Goal: Task Accomplishment & Management: Manage account settings

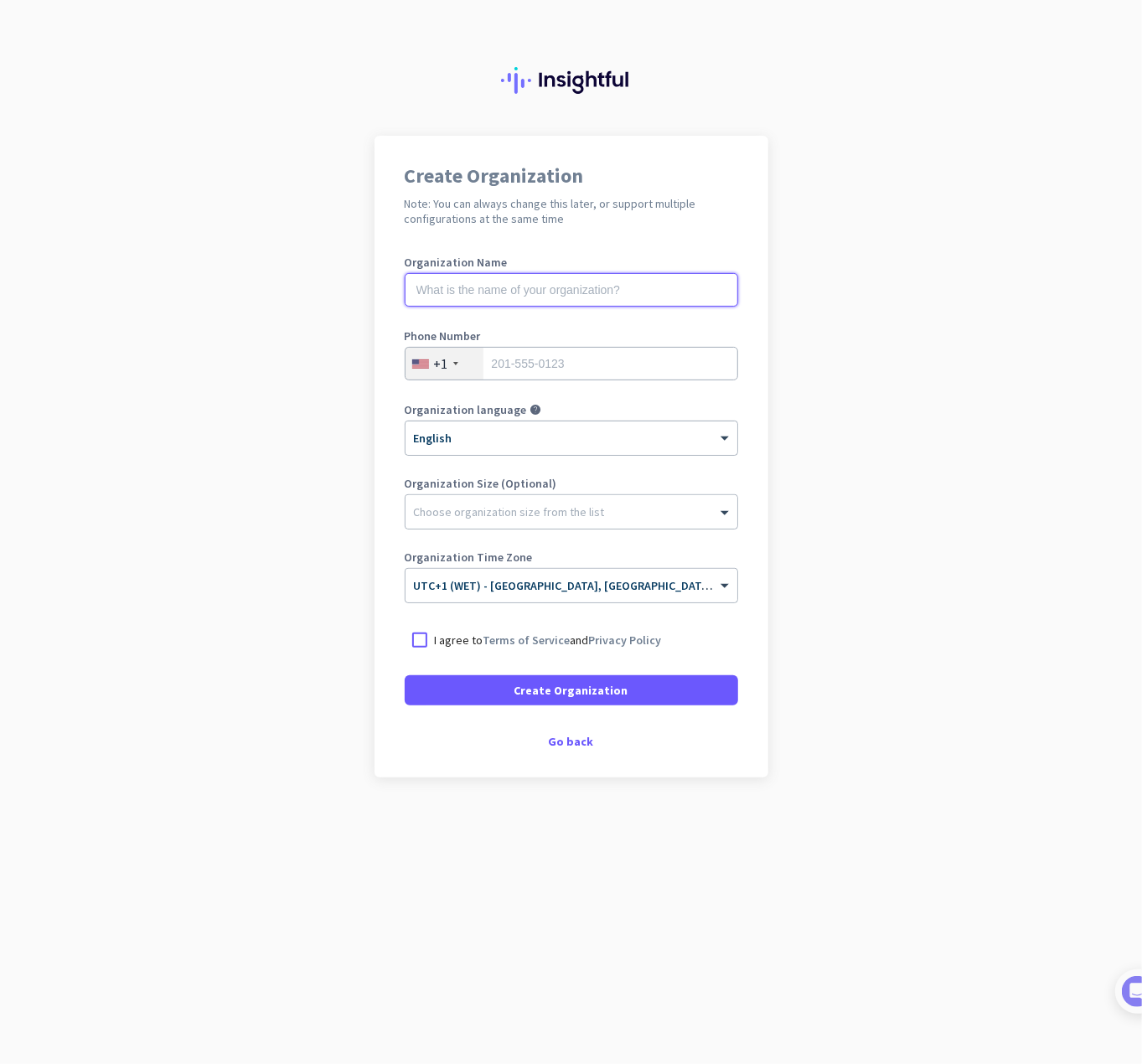
click at [562, 277] on input "text" at bounding box center [571, 290] width 333 height 34
type input "[PERSON_NAME]"
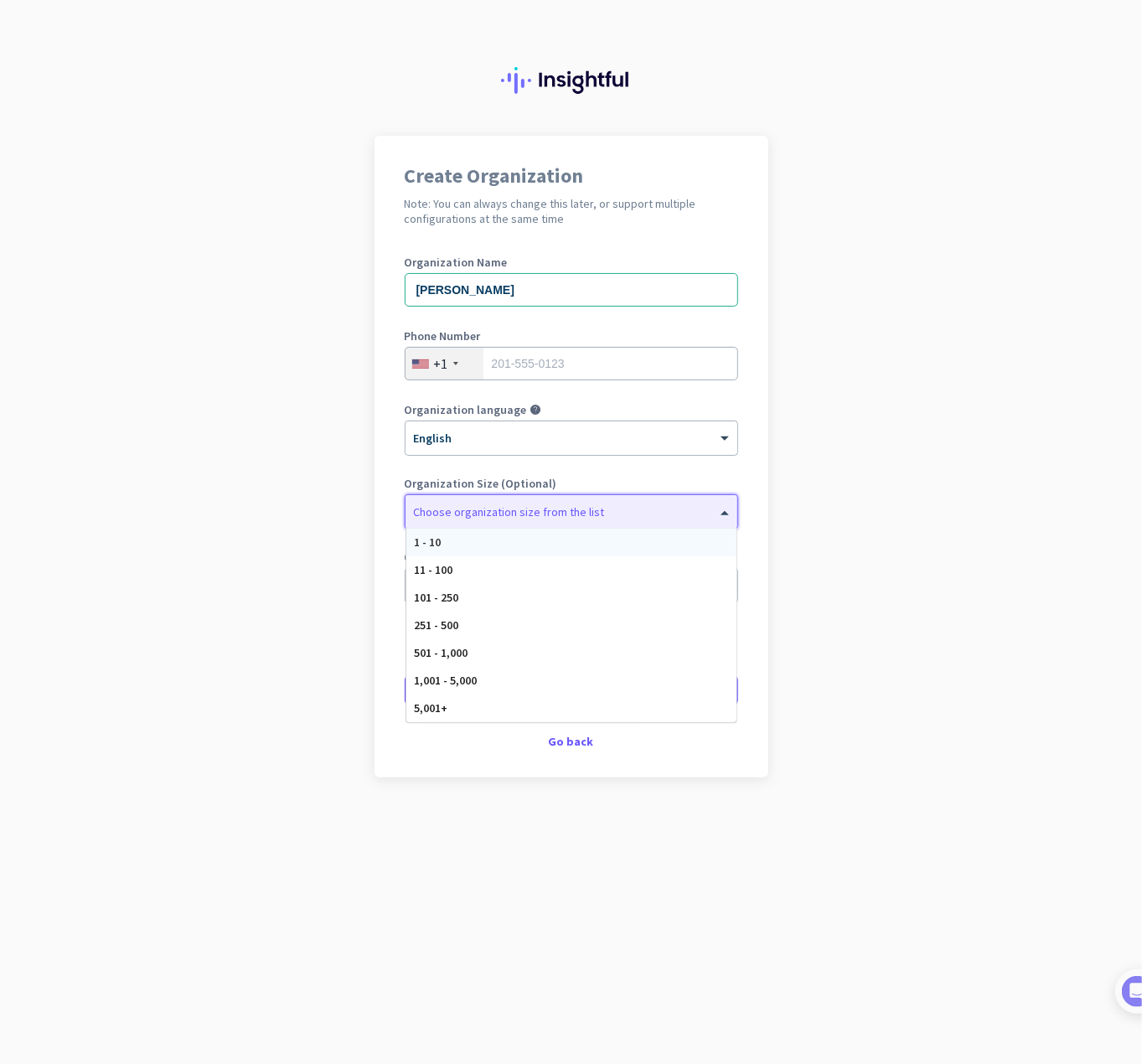
click at [512, 512] on div at bounding box center [572, 507] width 332 height 17
click at [511, 540] on div "1 - 10" at bounding box center [571, 542] width 330 height 28
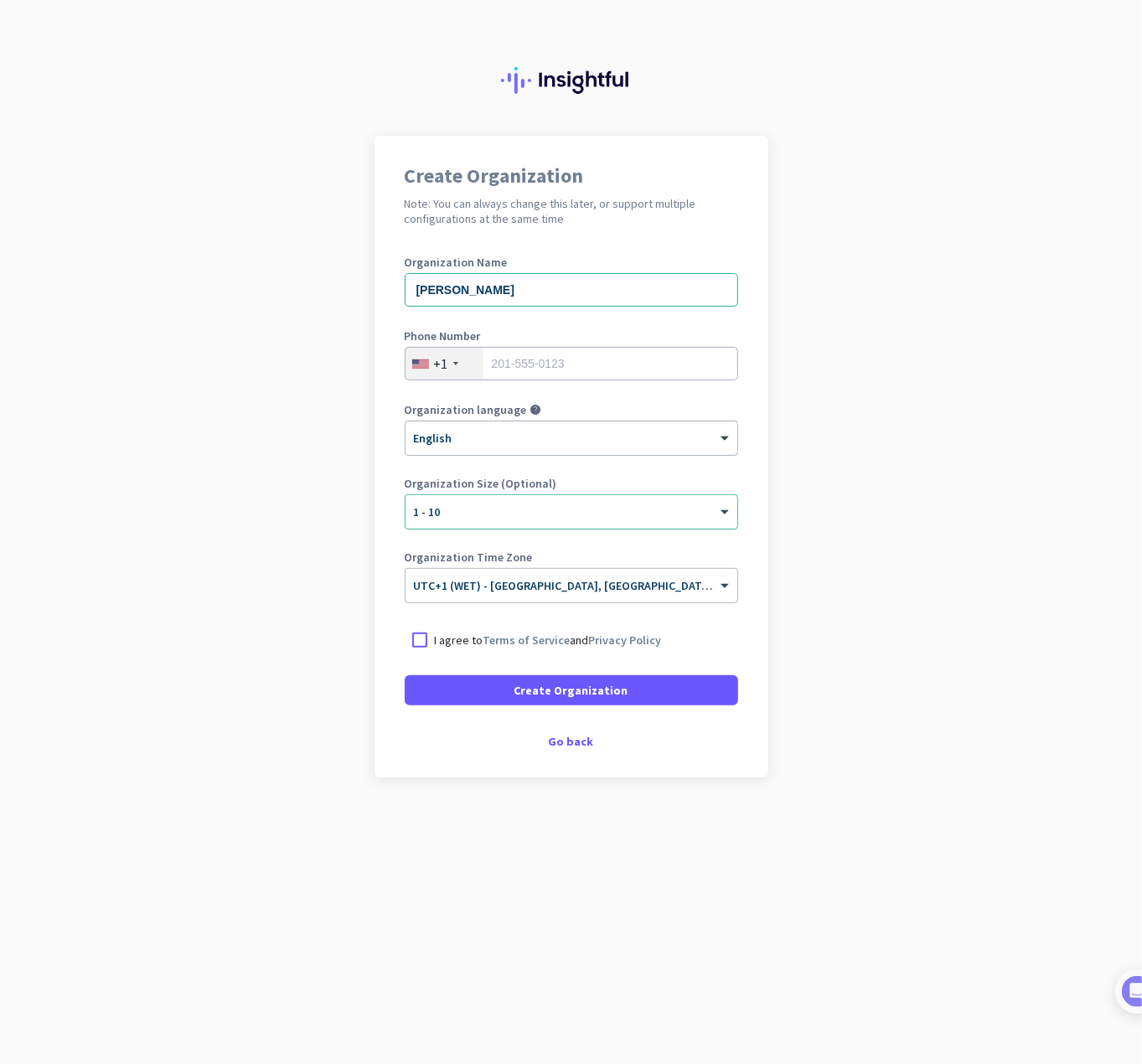
click at [436, 642] on p "I agree to Terms of Service and Privacy Policy" at bounding box center [549, 639] width 227 height 17
click at [0, 0] on input "I agree to Terms of Service and Privacy Policy" at bounding box center [0, 0] width 0 height 0
click at [486, 671] on span at bounding box center [571, 690] width 333 height 40
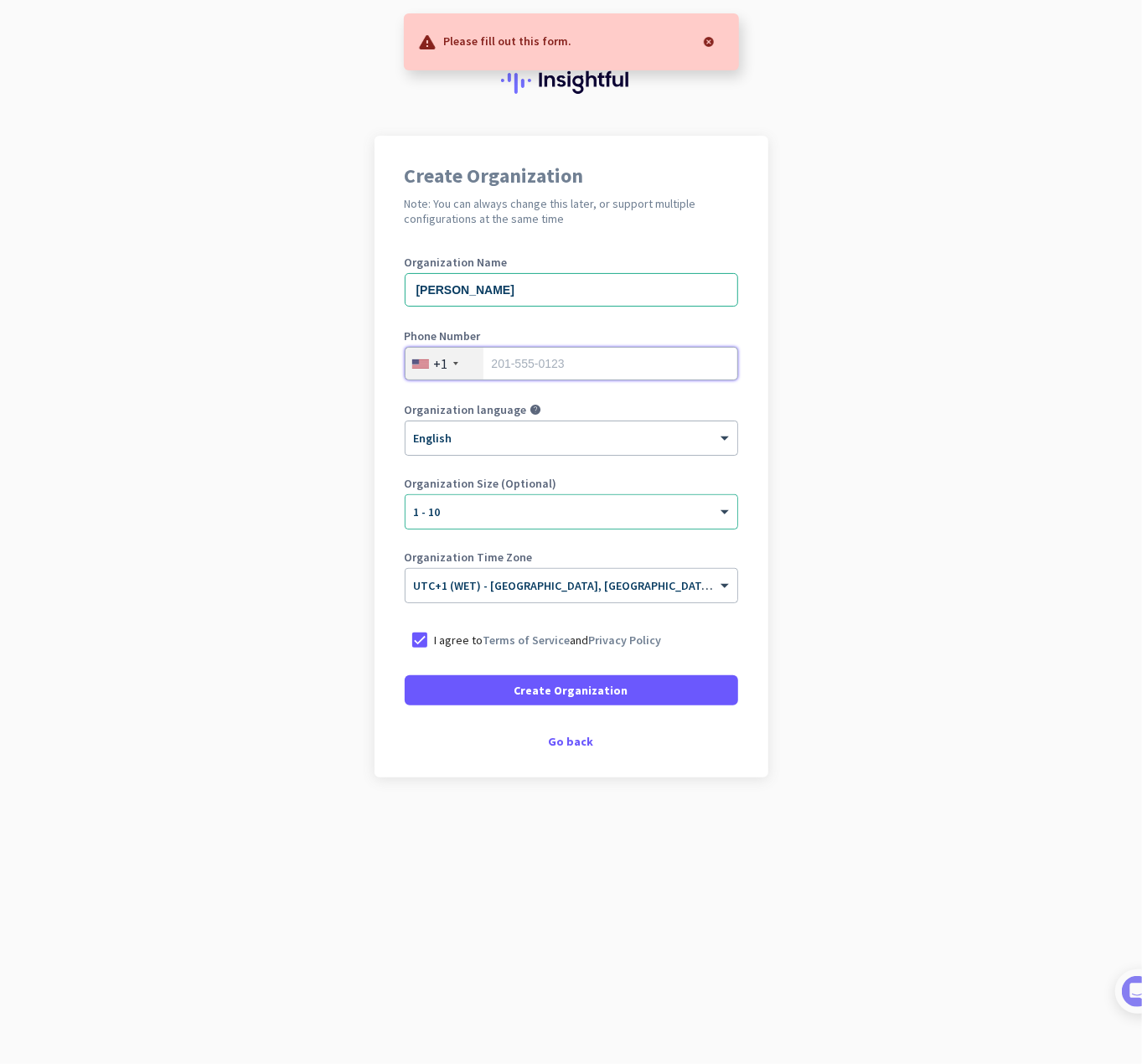
click at [519, 360] on input "tel" at bounding box center [571, 364] width 333 height 34
click at [447, 367] on div "+1" at bounding box center [441, 363] width 14 height 17
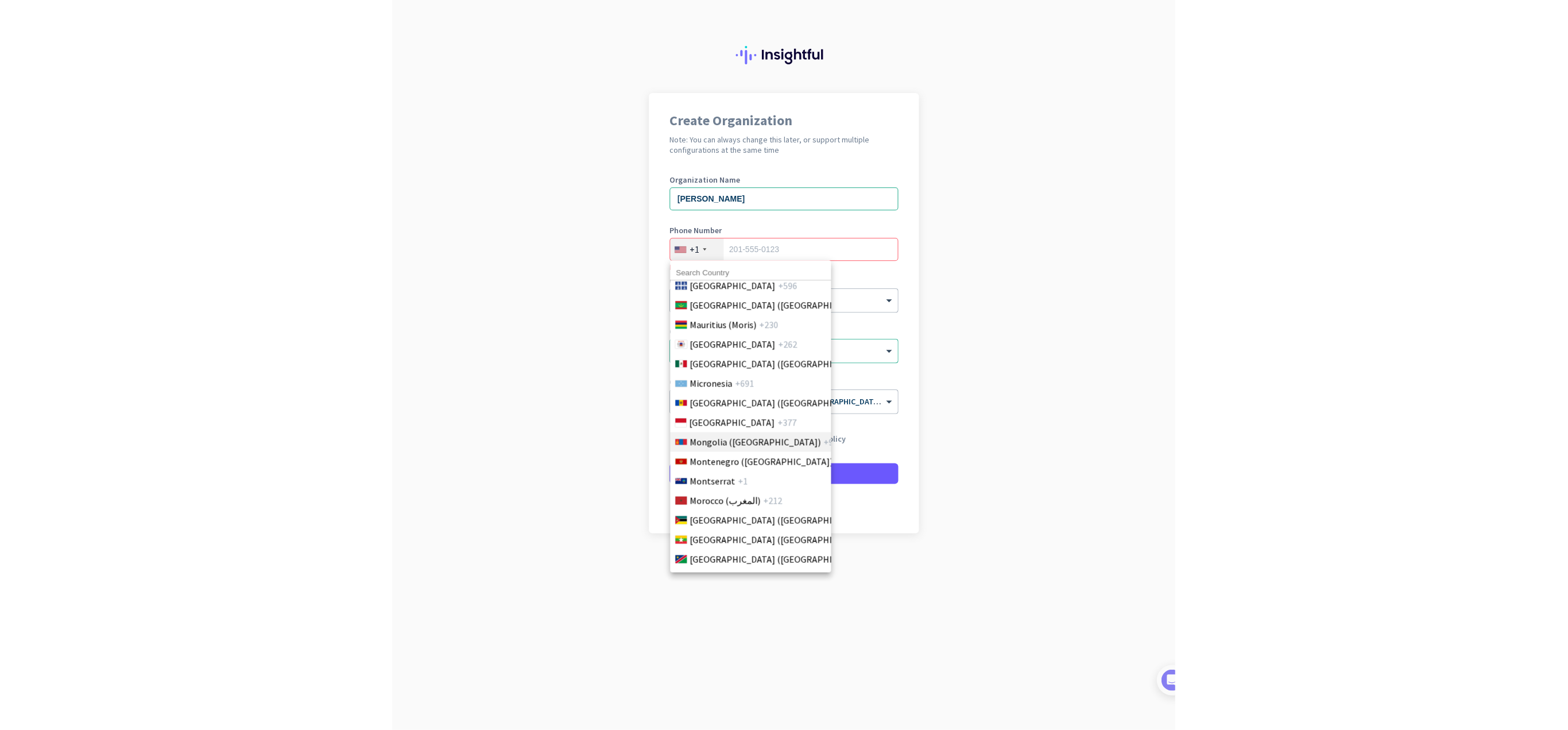
scroll to position [2757, 0]
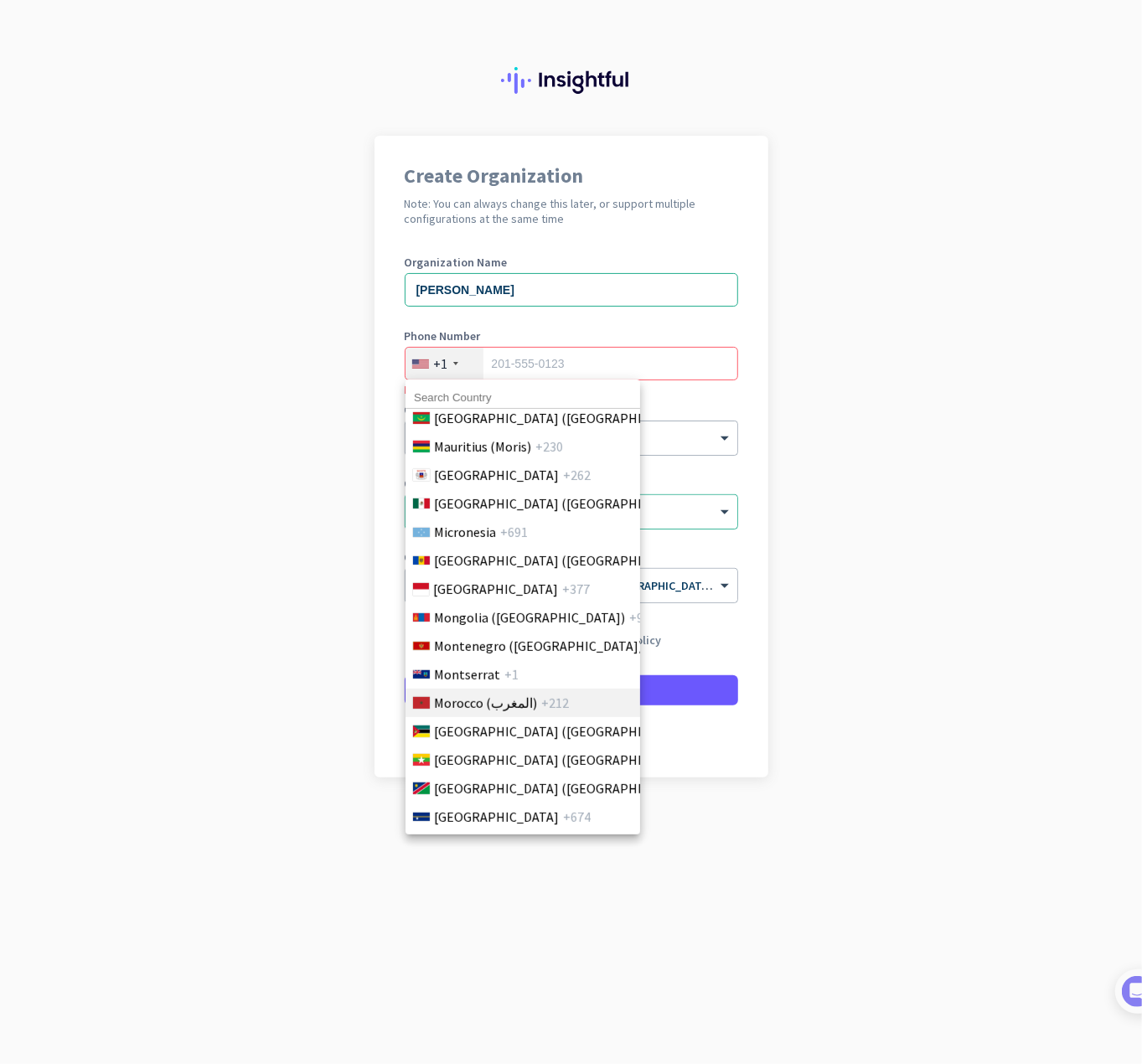
click at [512, 697] on span "Morocco (‫المغرب‬‎)" at bounding box center [486, 703] width 103 height 20
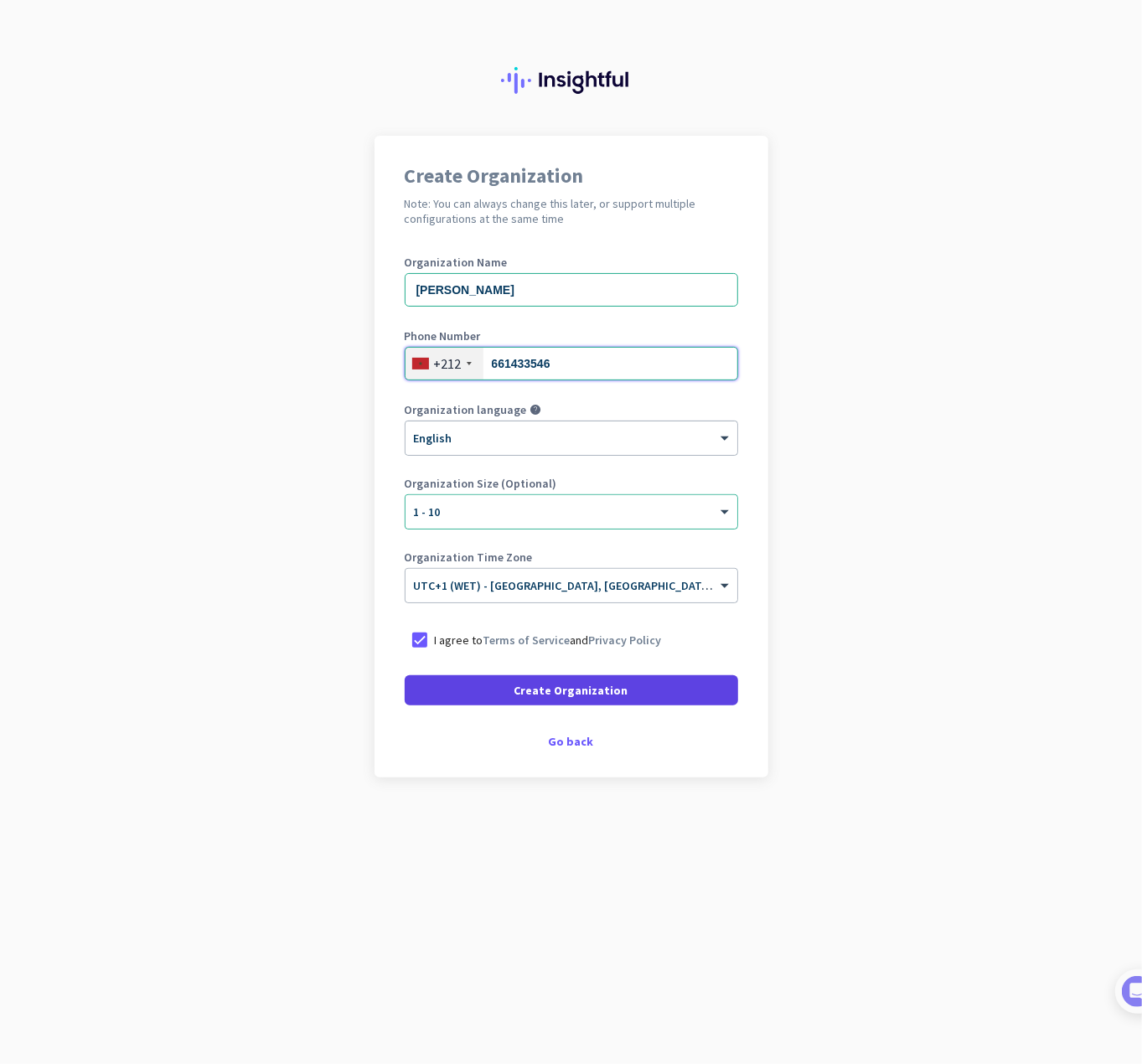
type input "661433546"
click at [612, 680] on span at bounding box center [571, 690] width 333 height 40
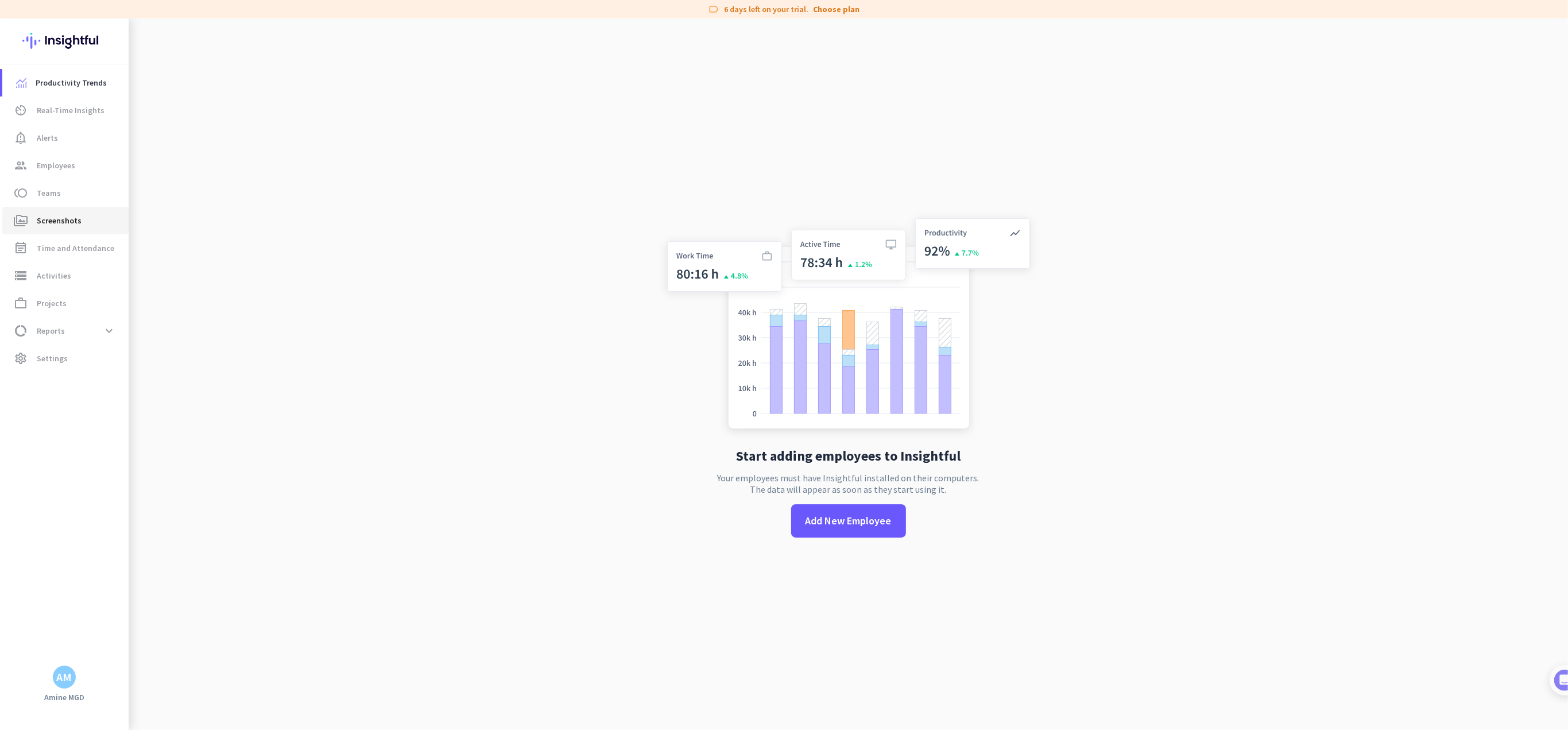
click at [56, 220] on span "Screenshots" at bounding box center [59, 220] width 45 height 14
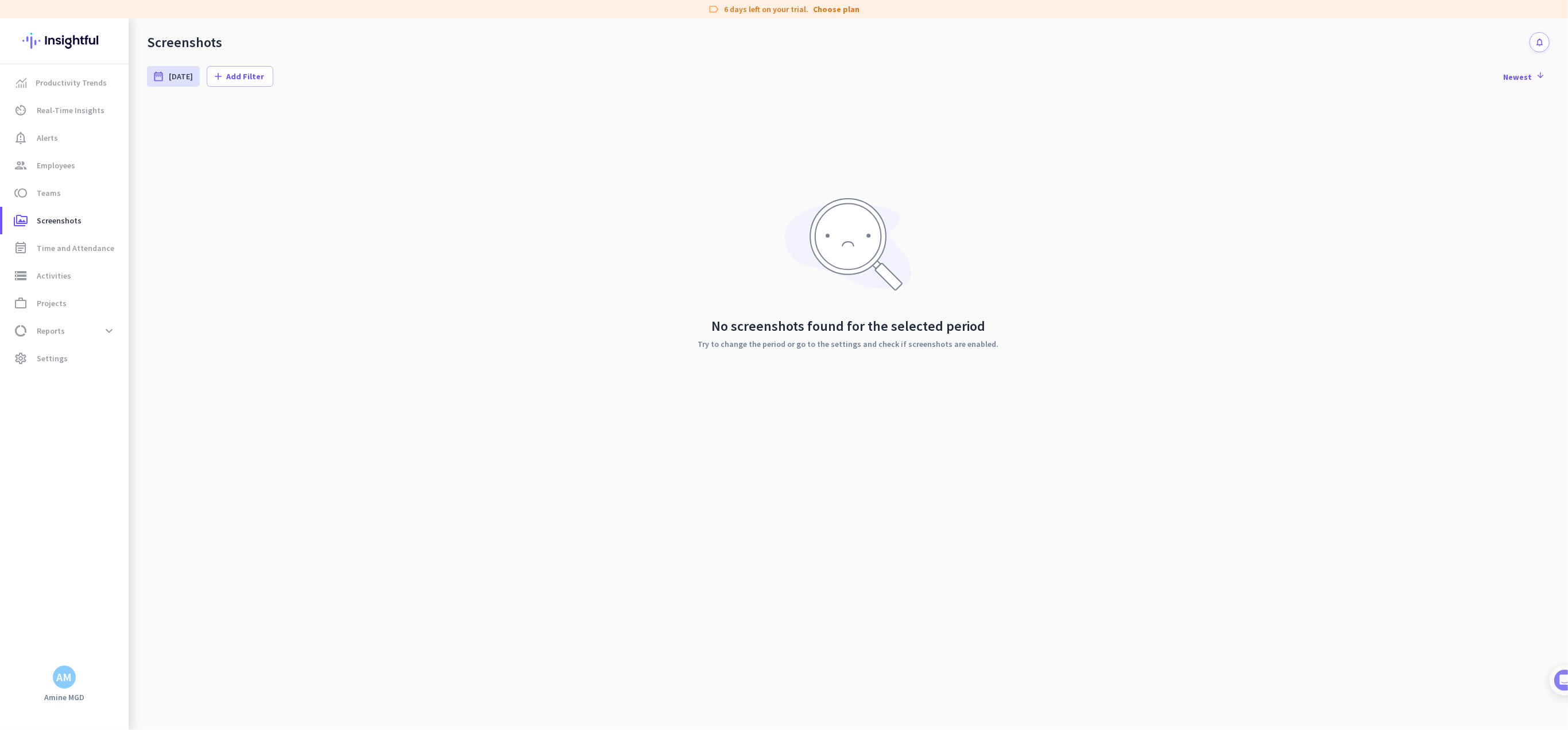
click at [66, 677] on div "AM" at bounding box center [64, 677] width 15 height 12
click at [106, 592] on span "Personal Settings" at bounding box center [125, 593] width 69 height 10
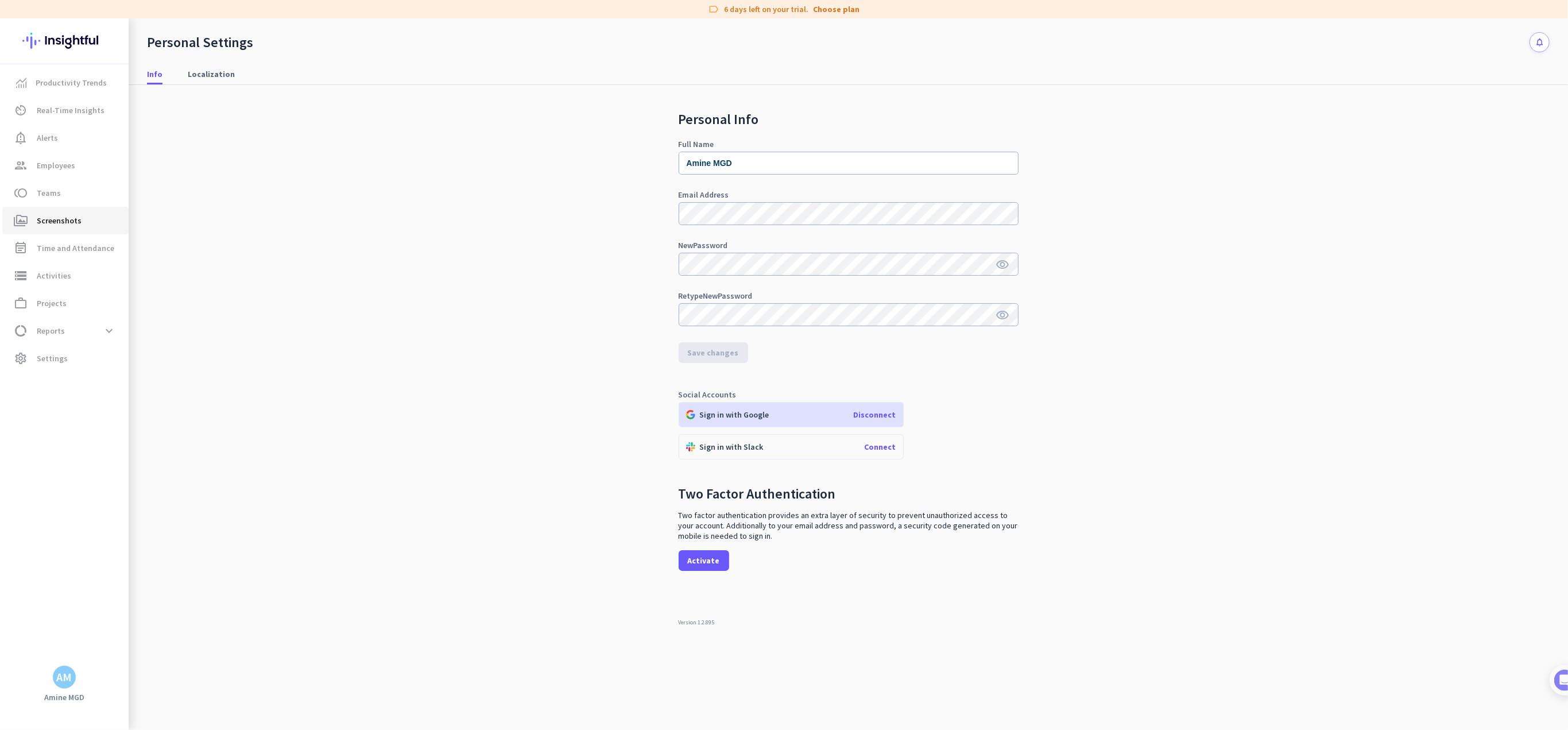
click at [67, 231] on link "perm_media Screenshots" at bounding box center [66, 220] width 127 height 27
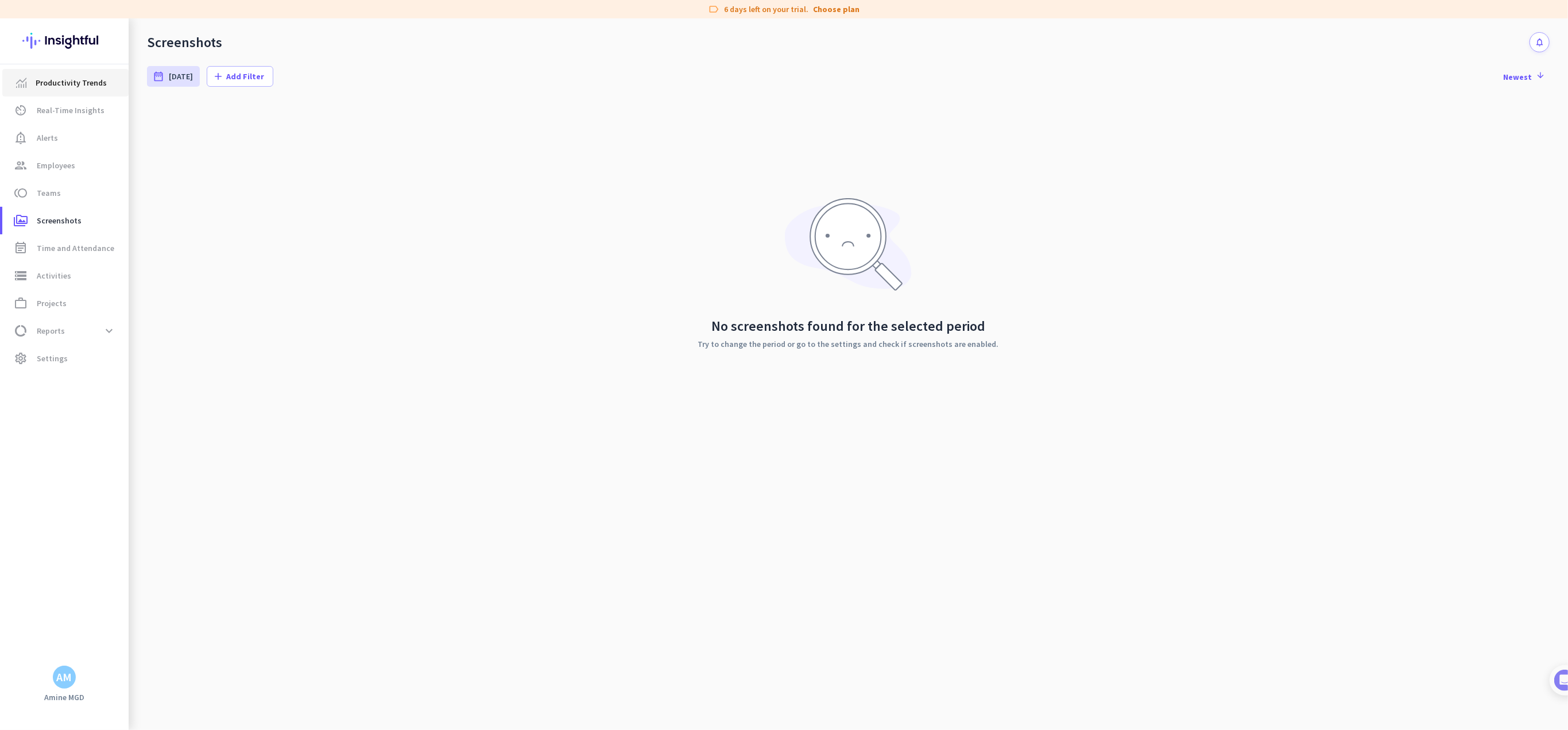
click at [35, 86] on span "Productivity Trends" at bounding box center [71, 83] width 71 height 14
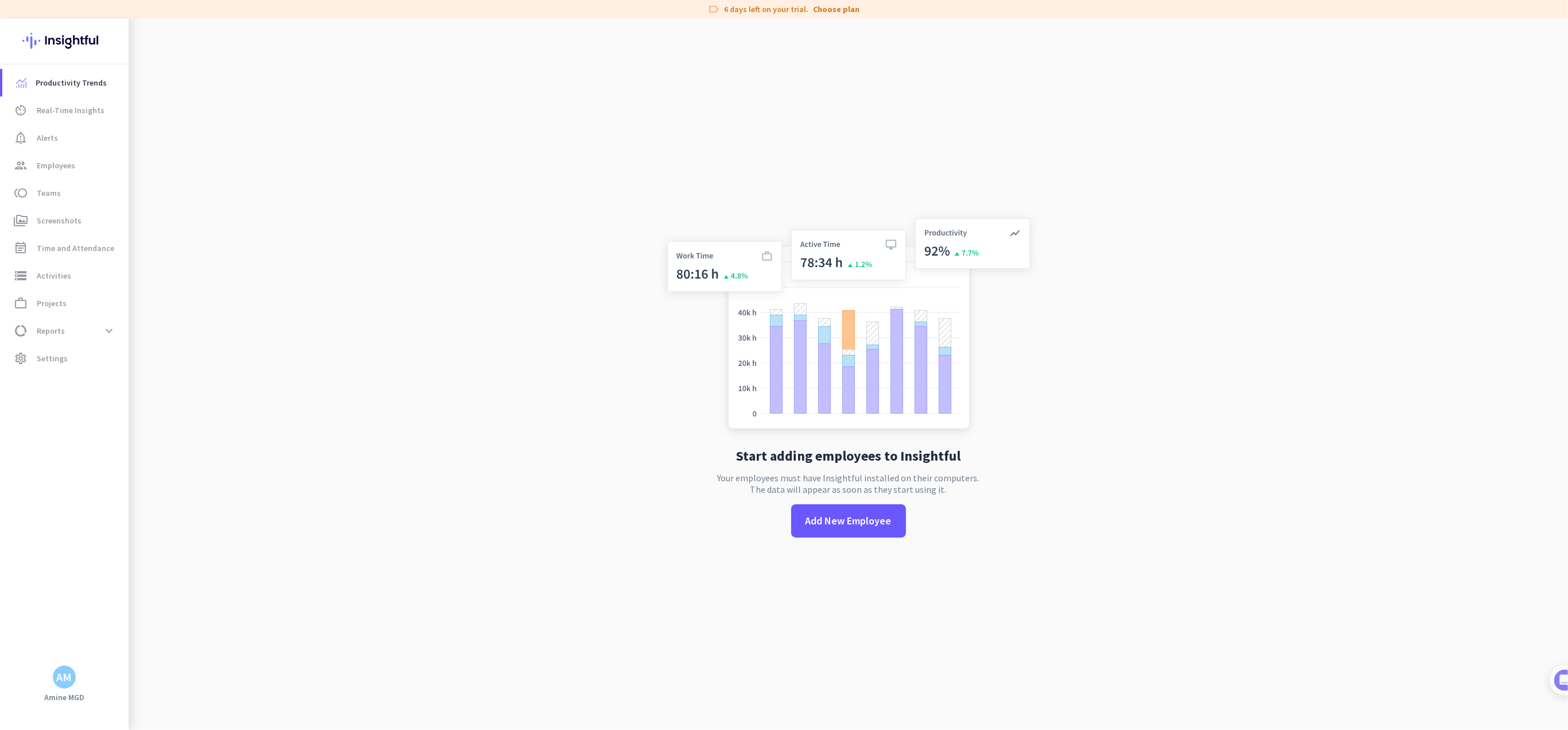
click at [43, 43] on img at bounding box center [65, 41] width 84 height 45
click at [782, 526] on span "Add New Employee" at bounding box center [848, 521] width 86 height 15
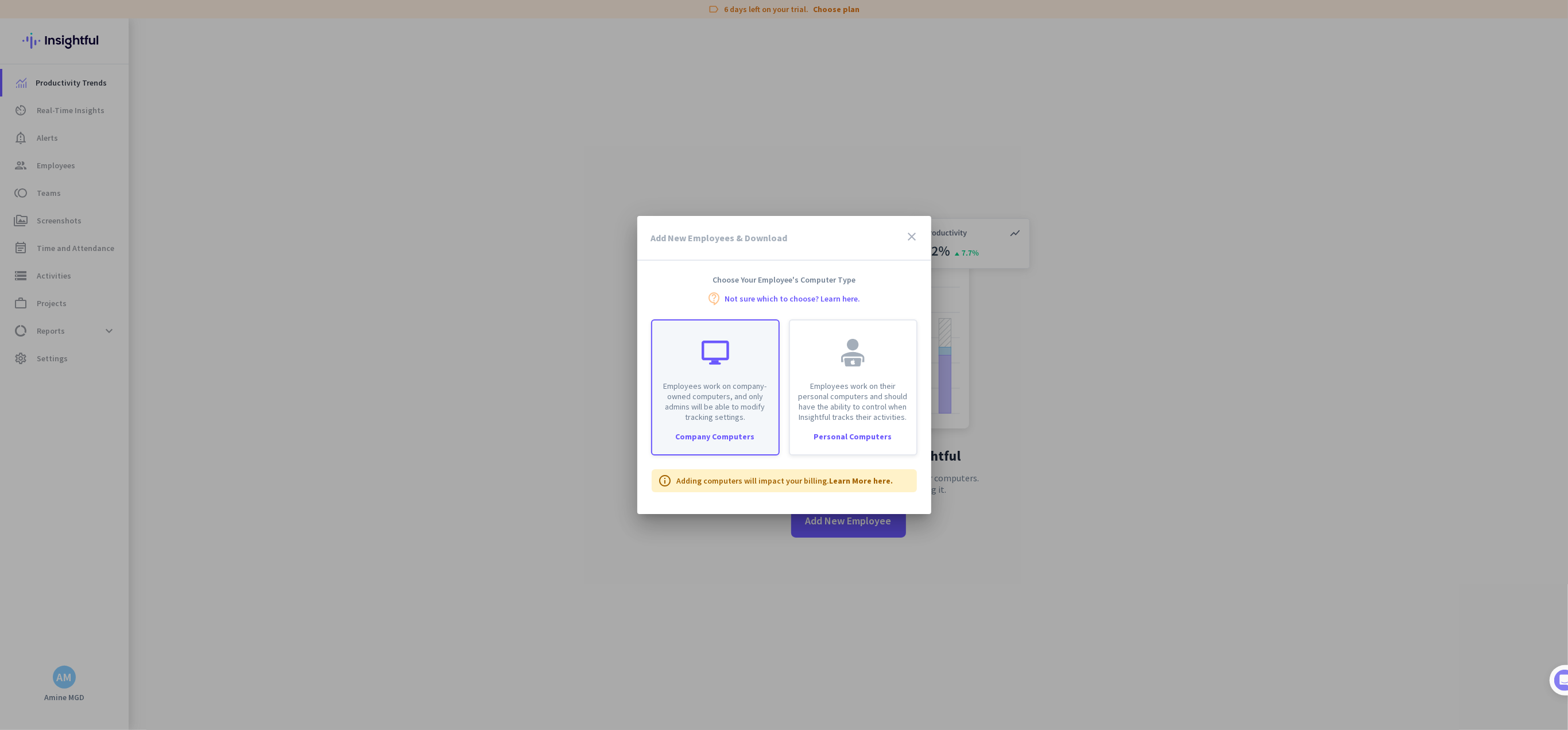
click at [736, 438] on div "Company Computers" at bounding box center [716, 436] width 127 height 8
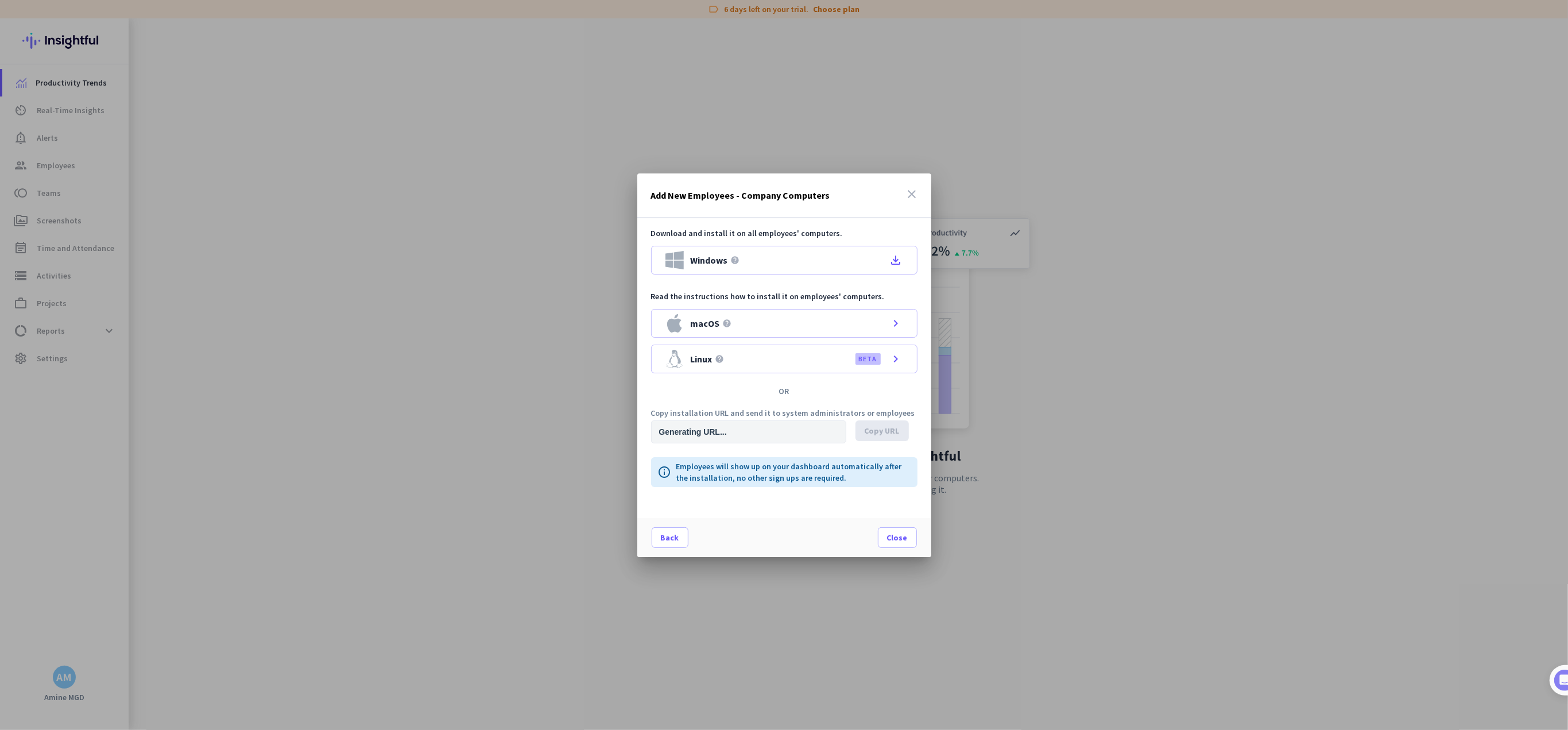
type input "[URL][DOMAIN_NAME]"
click at [782, 258] on icon "file_download" at bounding box center [896, 260] width 14 height 14
click at [782, 126] on div at bounding box center [784, 365] width 1568 height 730
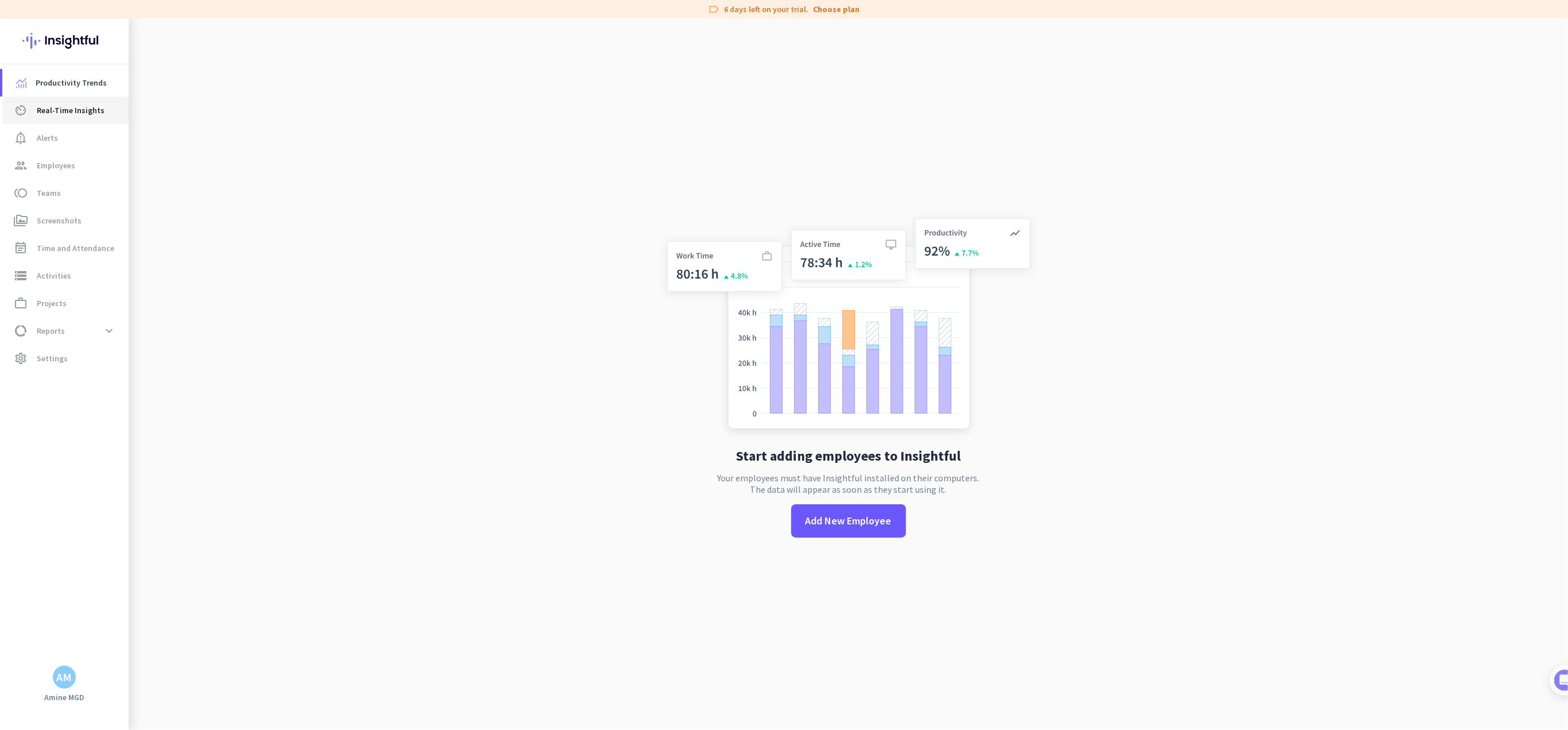
click at [87, 110] on span "Real-Time Insights" at bounding box center [70, 110] width 68 height 14
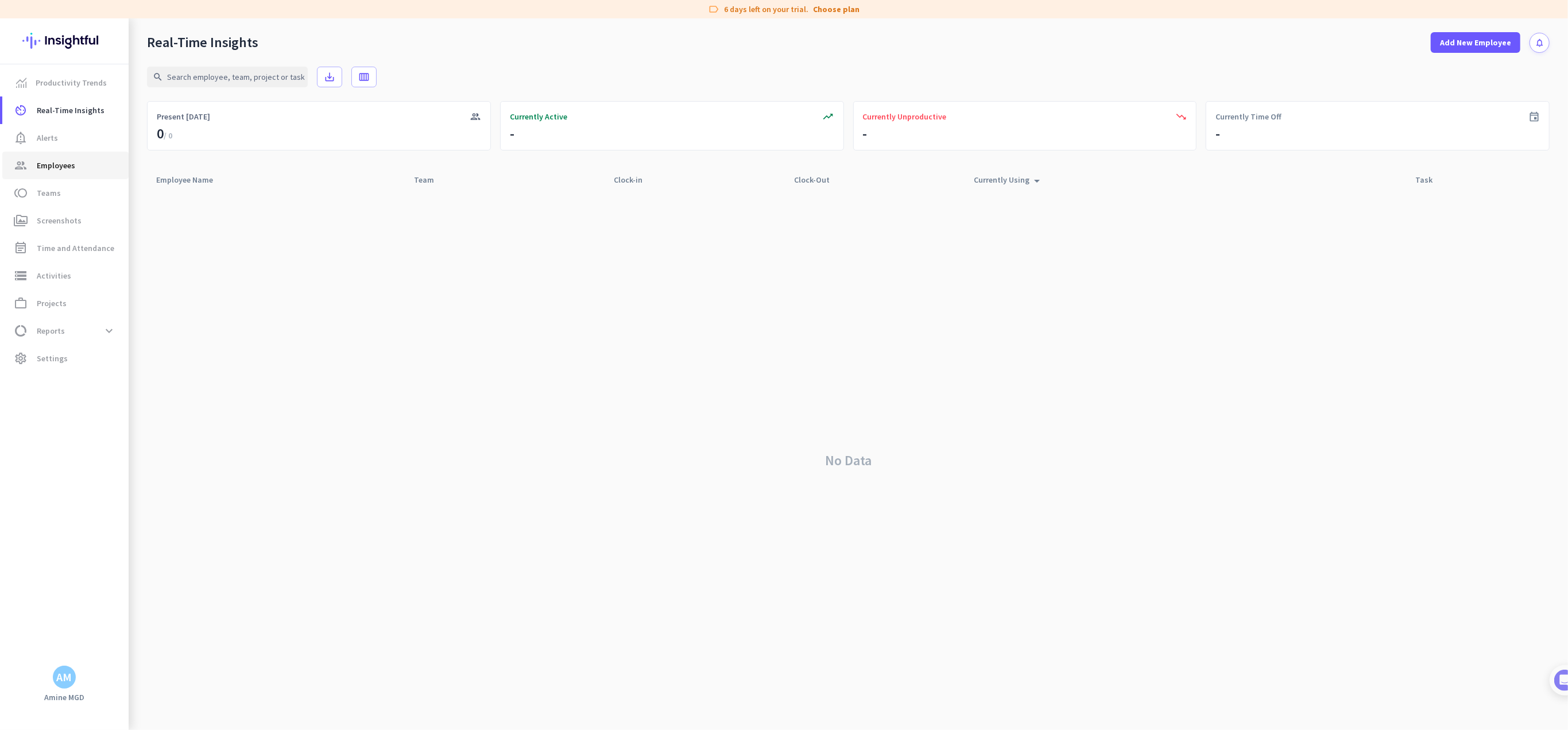
click at [77, 156] on link "group Employees" at bounding box center [66, 165] width 127 height 27
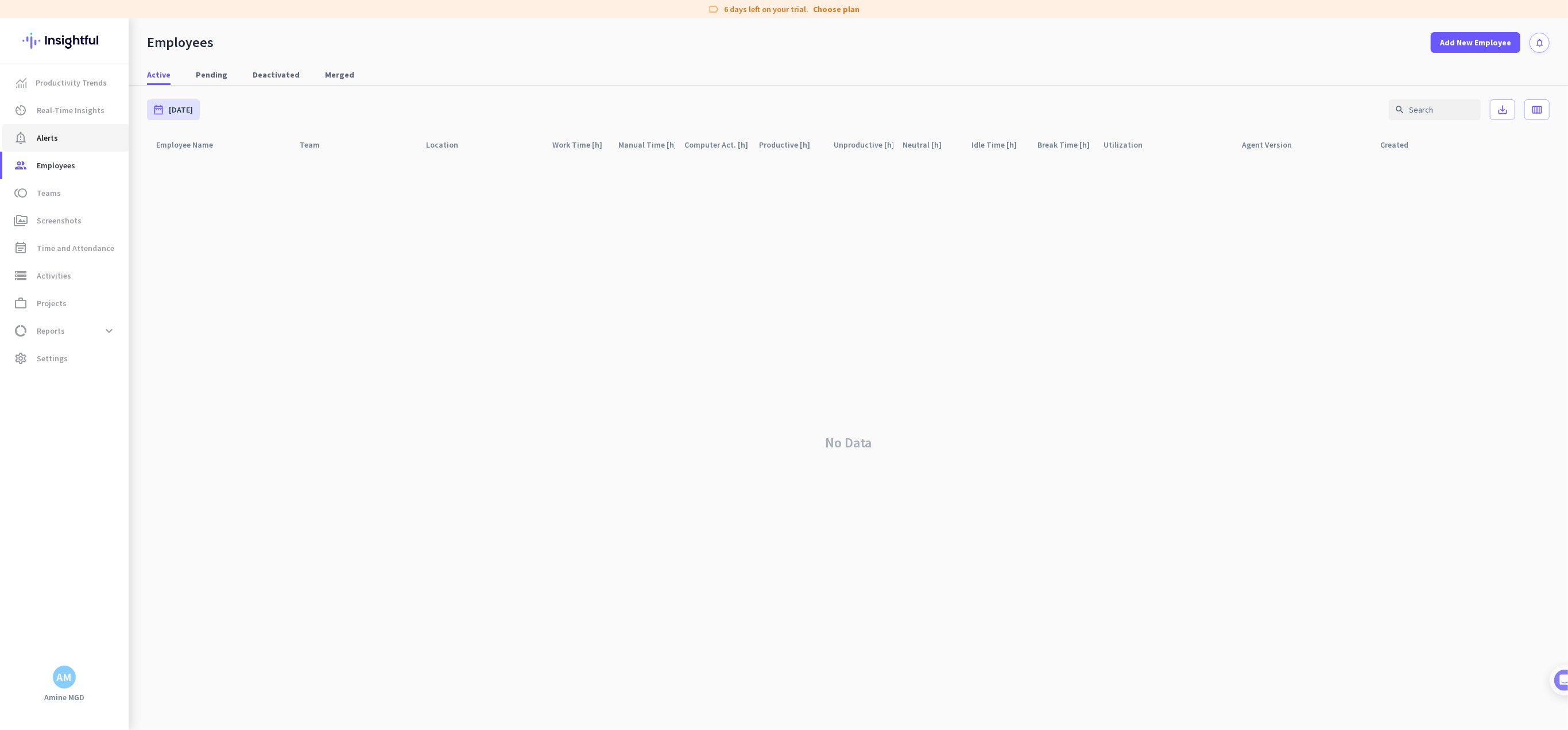
click at [73, 133] on span "notification_important Alerts" at bounding box center [65, 138] width 108 height 14
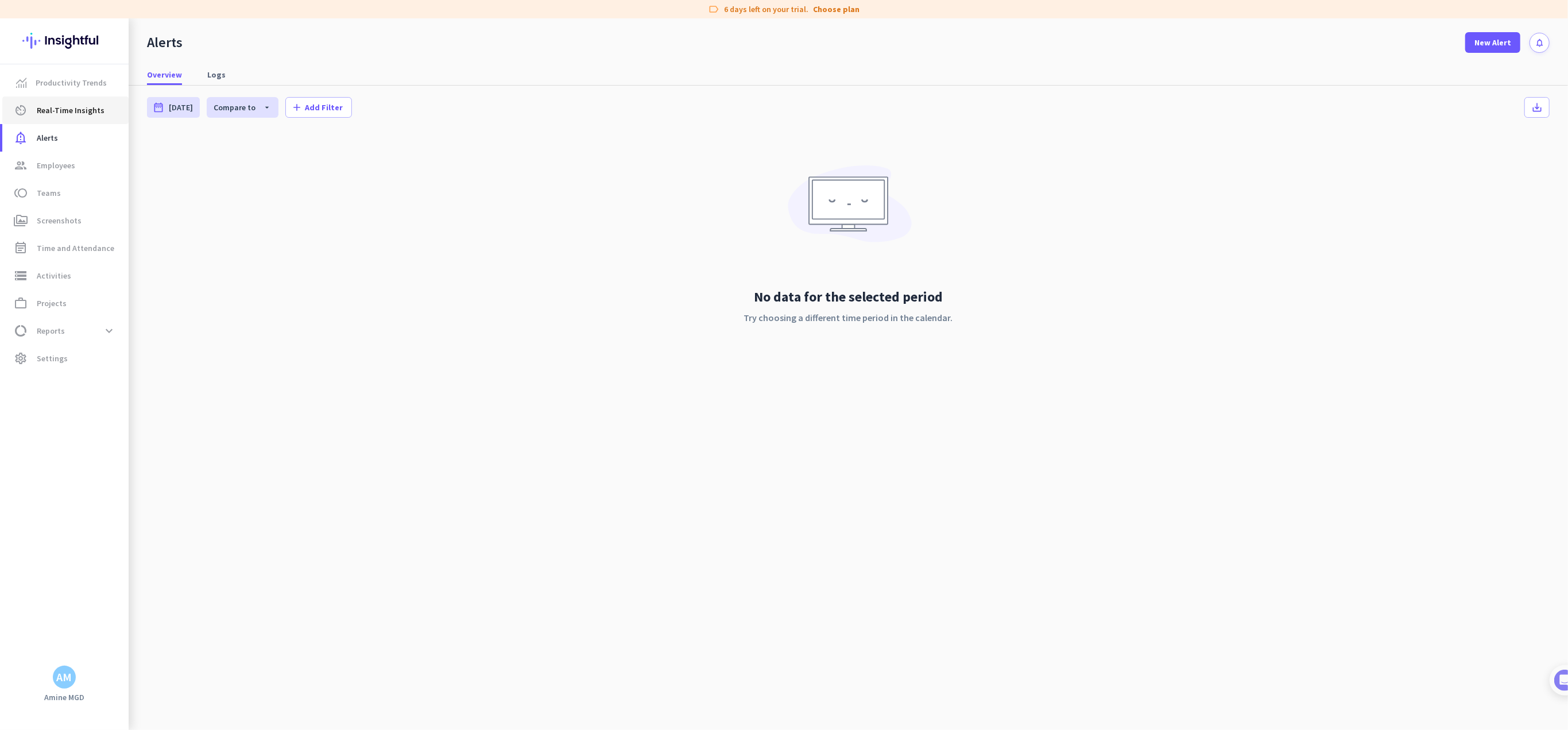
click at [71, 113] on span "Real-Time Insights" at bounding box center [70, 110] width 68 height 14
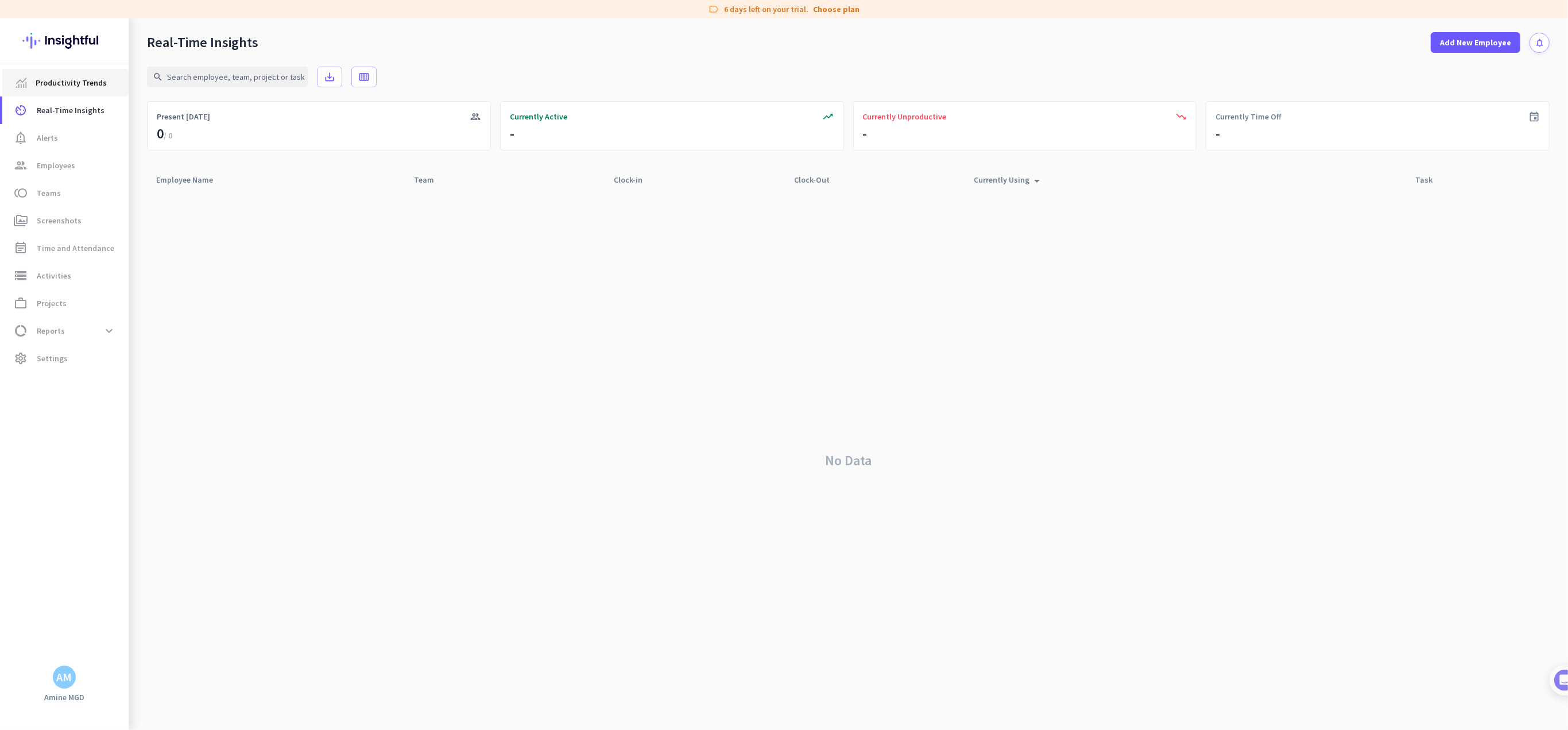
click at [71, 86] on span "Productivity Trends" at bounding box center [71, 83] width 71 height 14
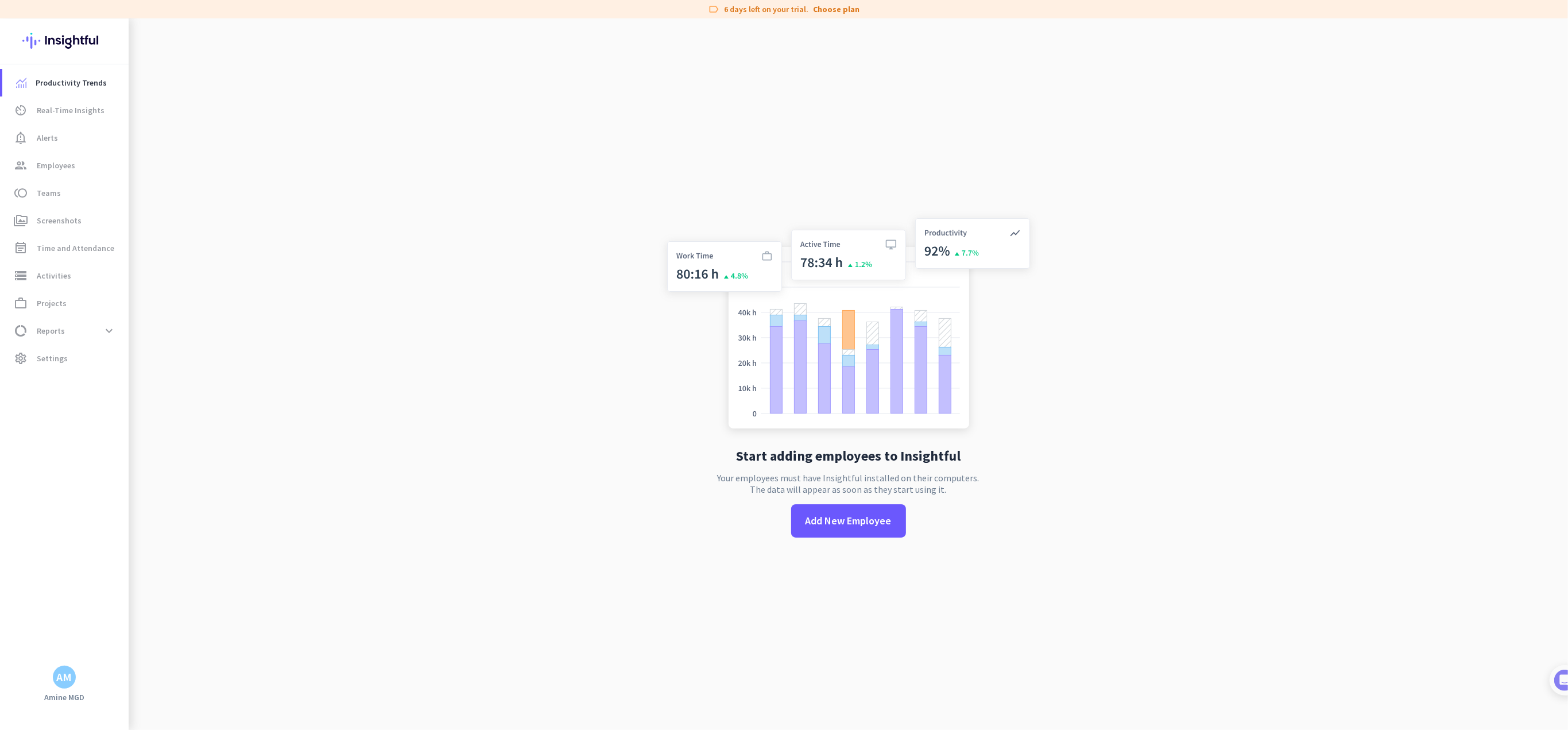
click at [0, 135] on li "notification_important Alerts" at bounding box center [64, 138] width 128 height 27
click at [35, 141] on span "notification_important Alerts" at bounding box center [65, 138] width 108 height 14
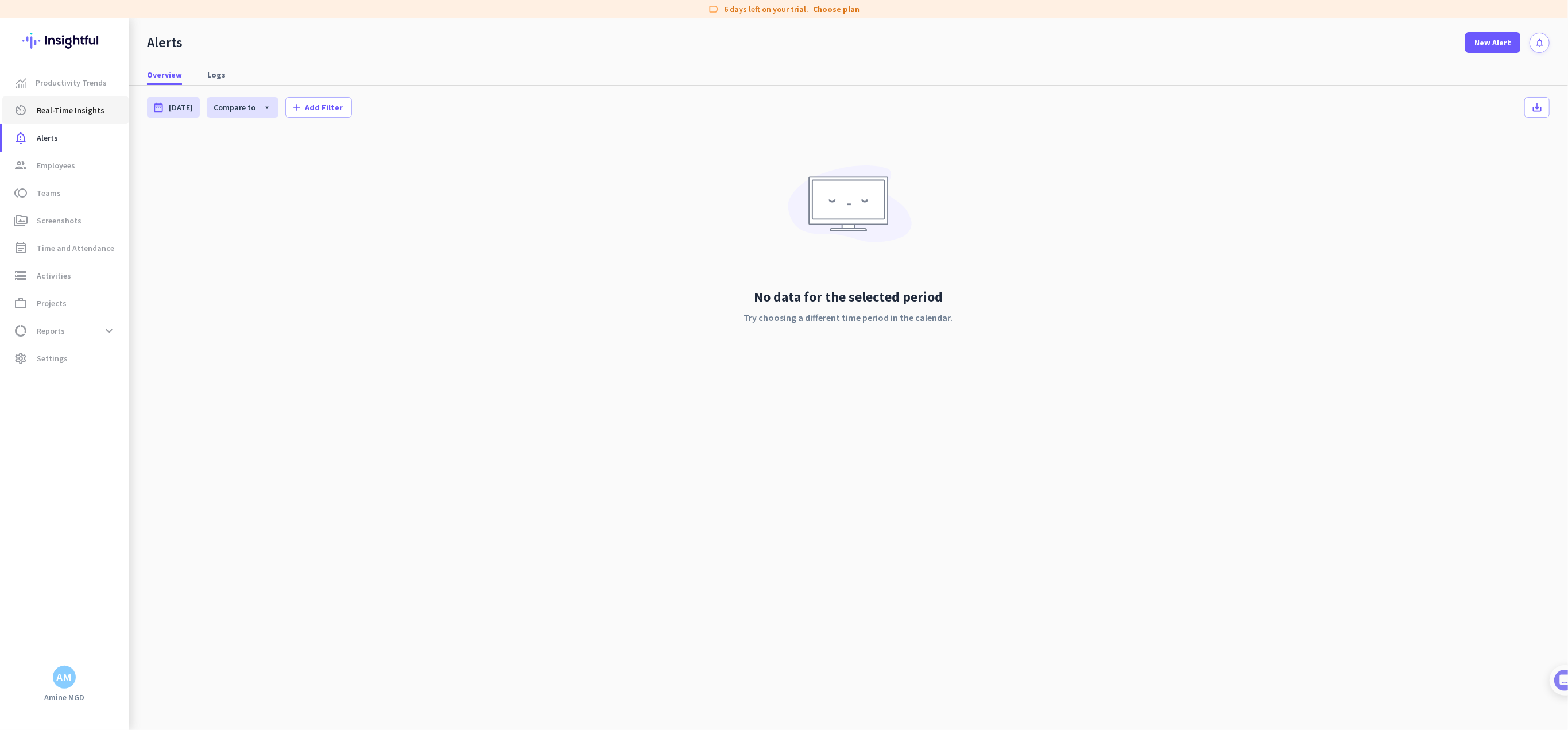
click at [60, 110] on span "Real-Time Insights" at bounding box center [70, 110] width 68 height 14
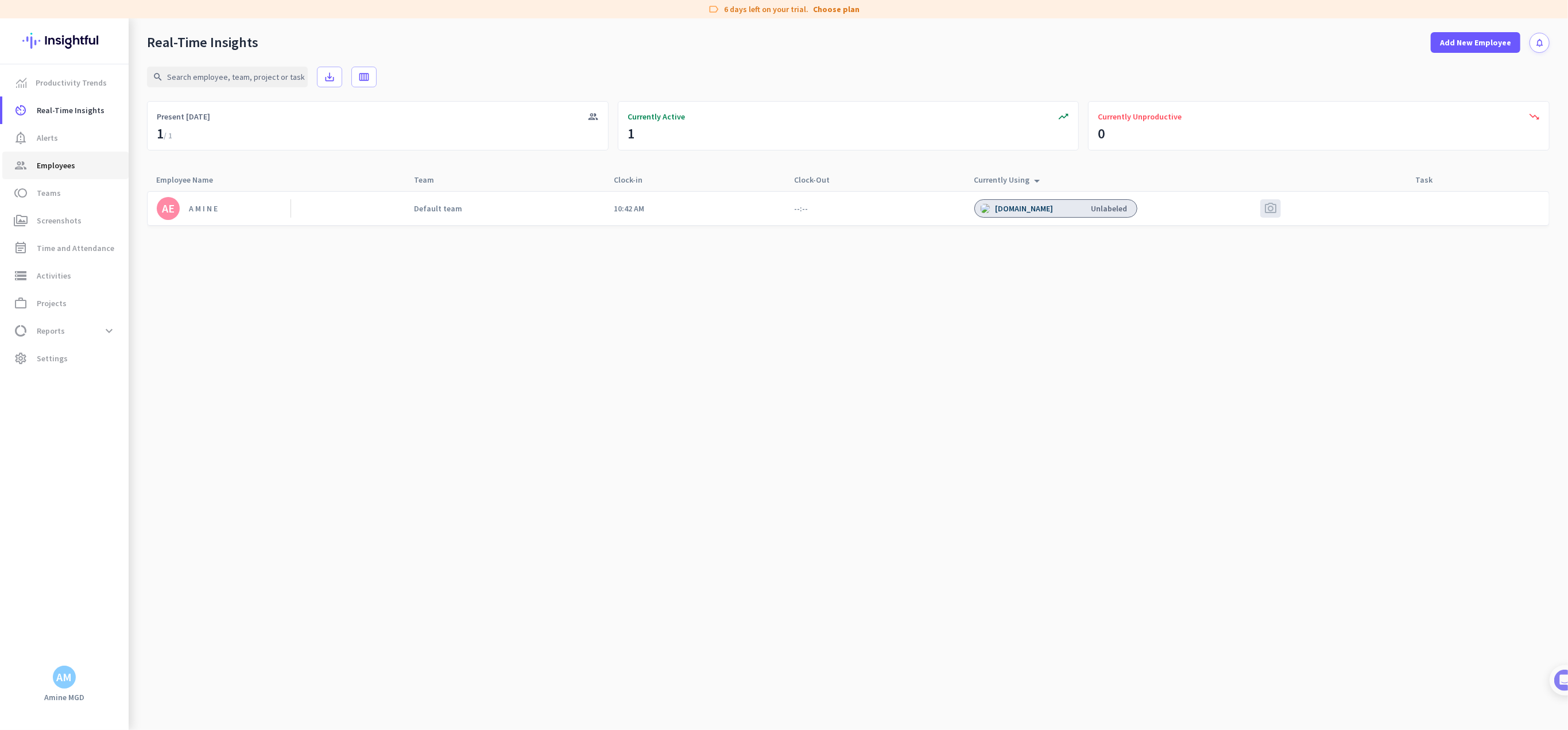
click at [58, 168] on span "Employees" at bounding box center [55, 165] width 38 height 14
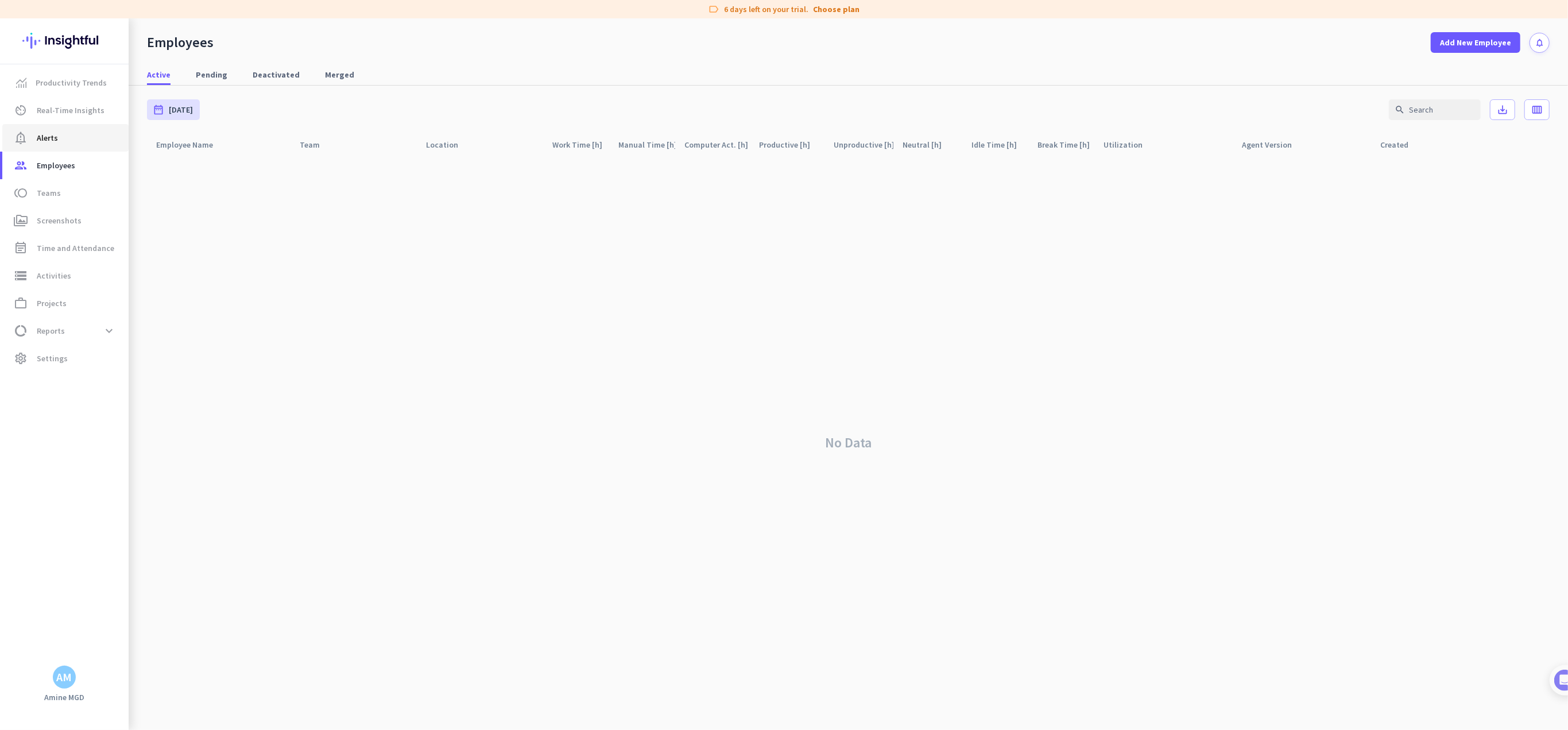
click at [60, 135] on span "notification_important Alerts" at bounding box center [65, 138] width 108 height 14
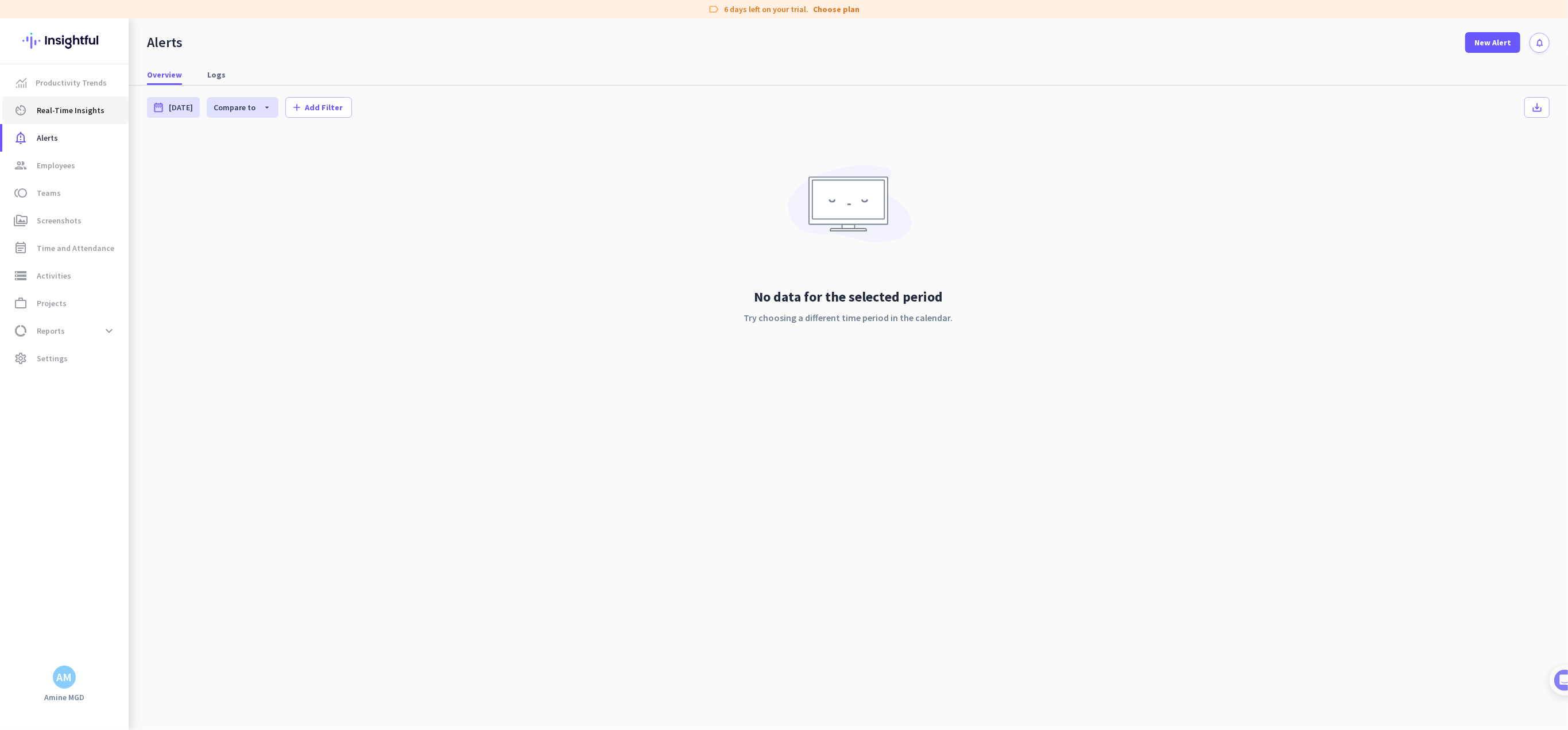
click at [65, 114] on span "Real-Time Insights" at bounding box center [70, 110] width 68 height 14
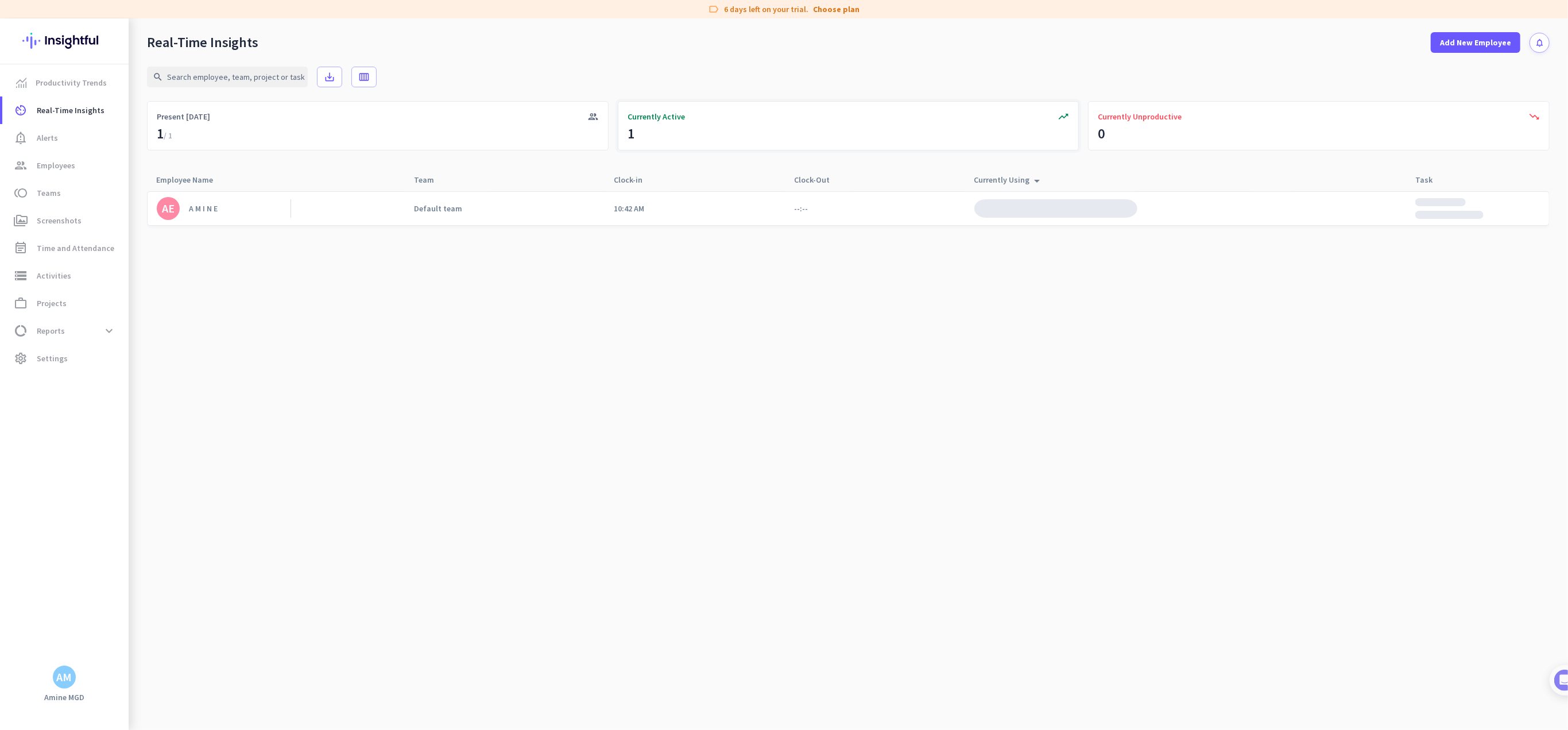
click at [695, 118] on div "Currently Active" at bounding box center [849, 116] width 442 height 12
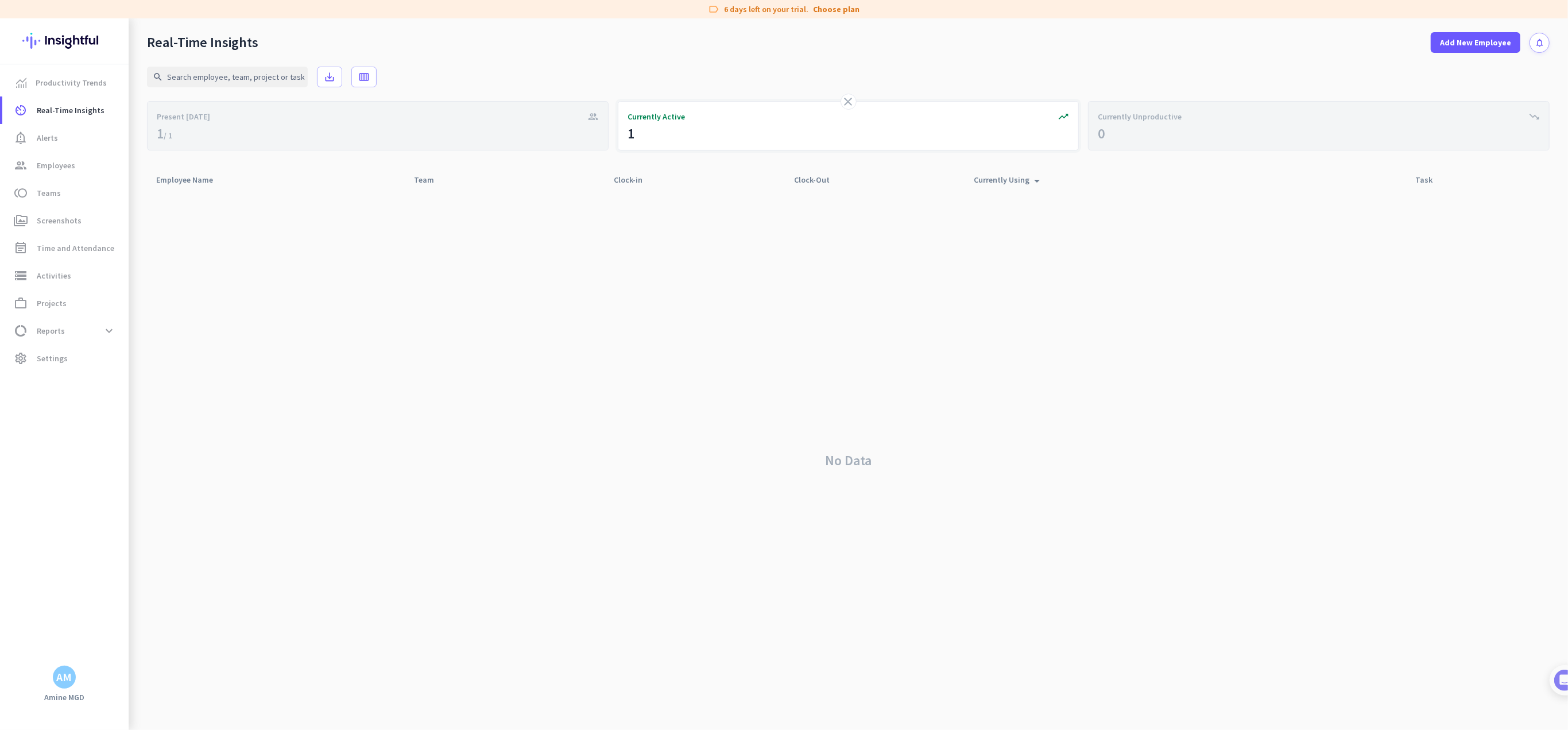
click at [695, 118] on div "Currently Active" at bounding box center [849, 116] width 442 height 12
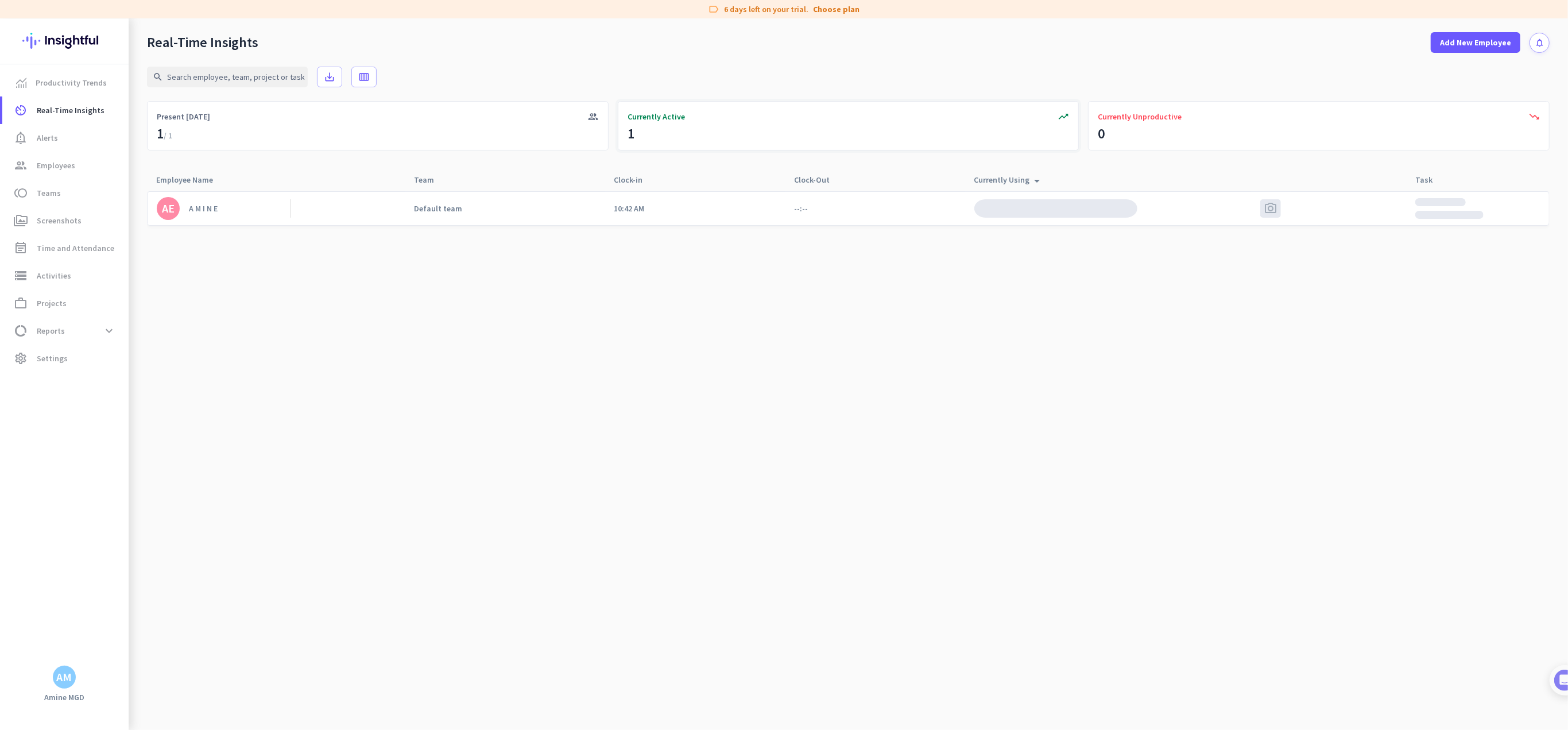
click at [677, 121] on span "Currently Active" at bounding box center [656, 116] width 57 height 12
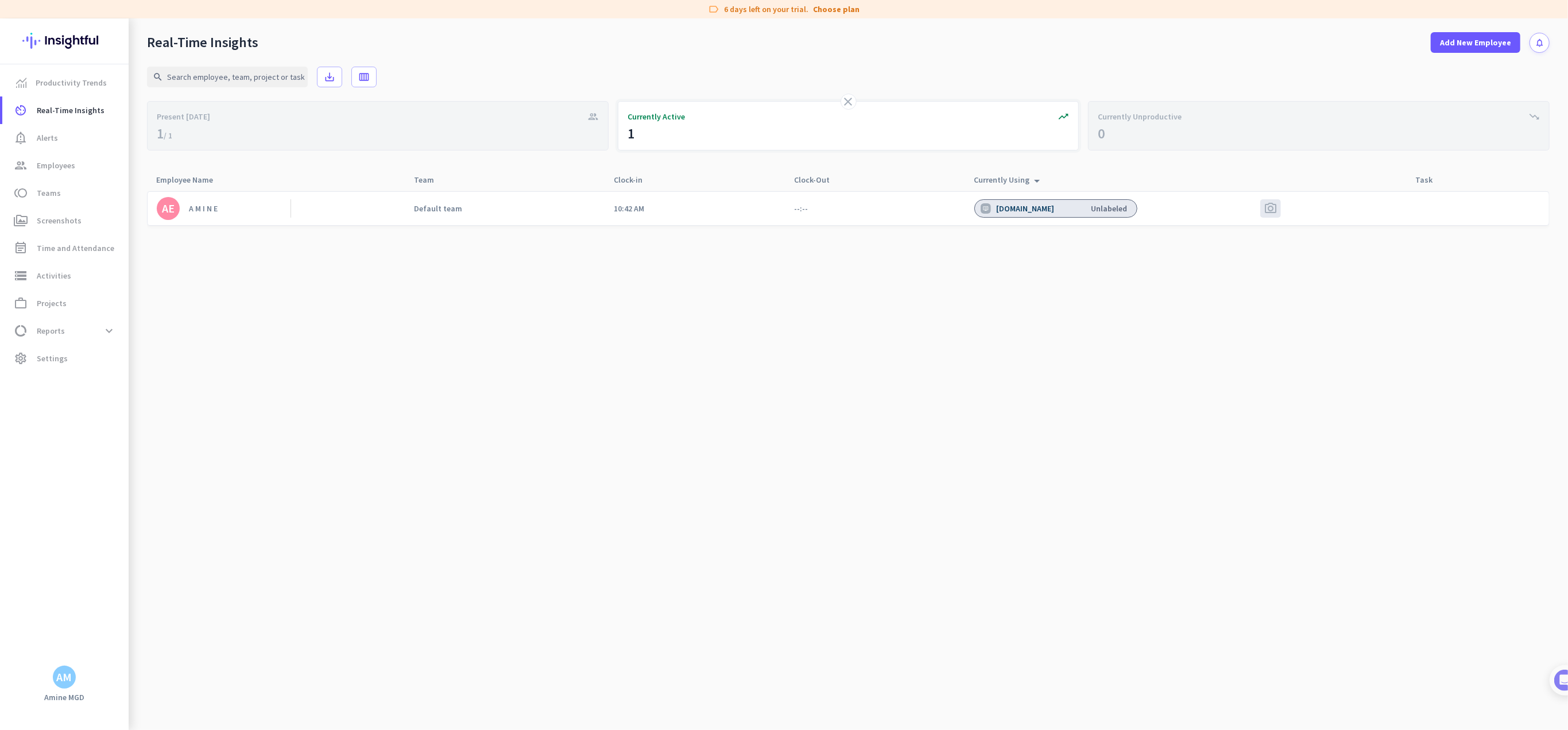
click at [677, 121] on span "Currently Active" at bounding box center [656, 116] width 57 height 12
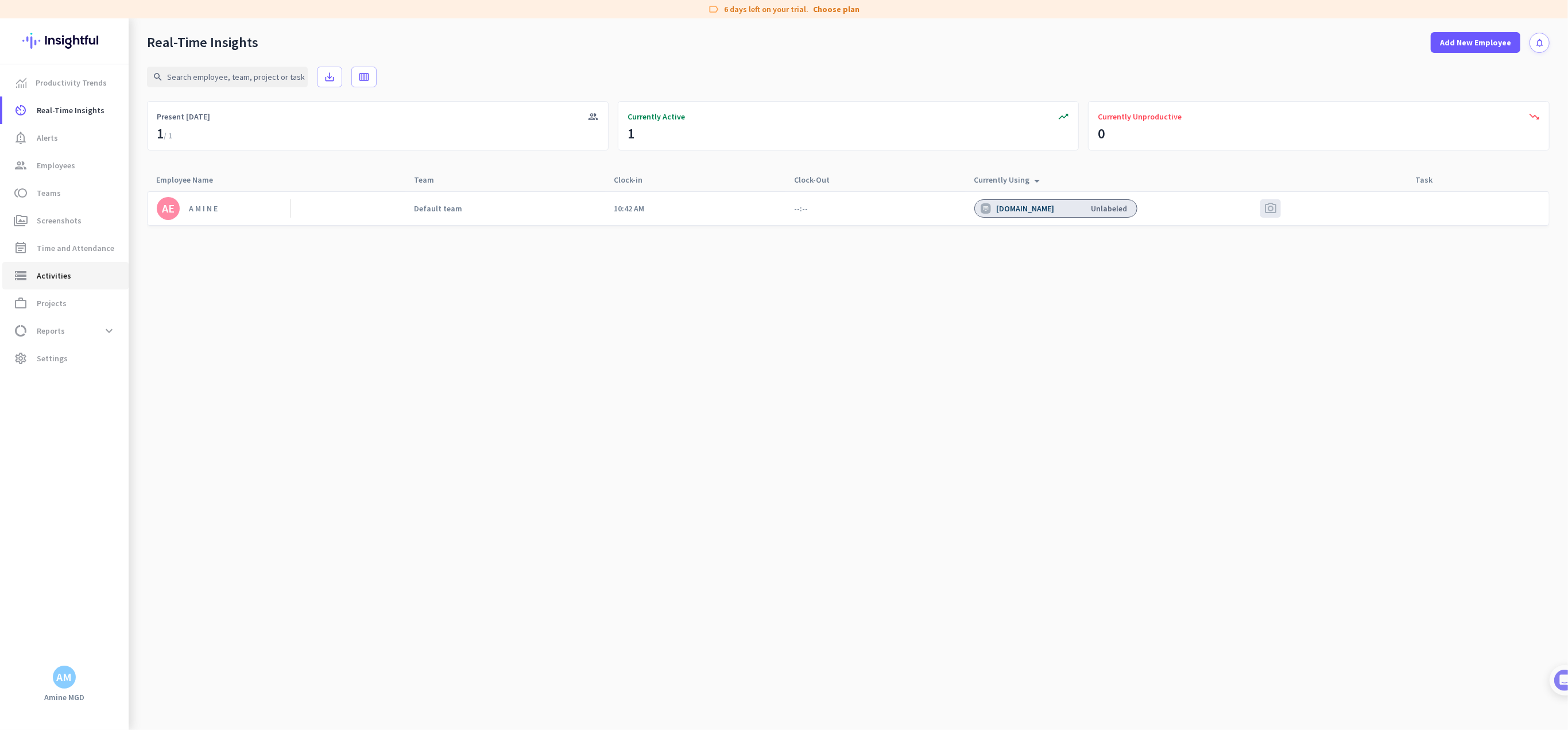
click at [76, 281] on span "storage Activities" at bounding box center [65, 275] width 108 height 14
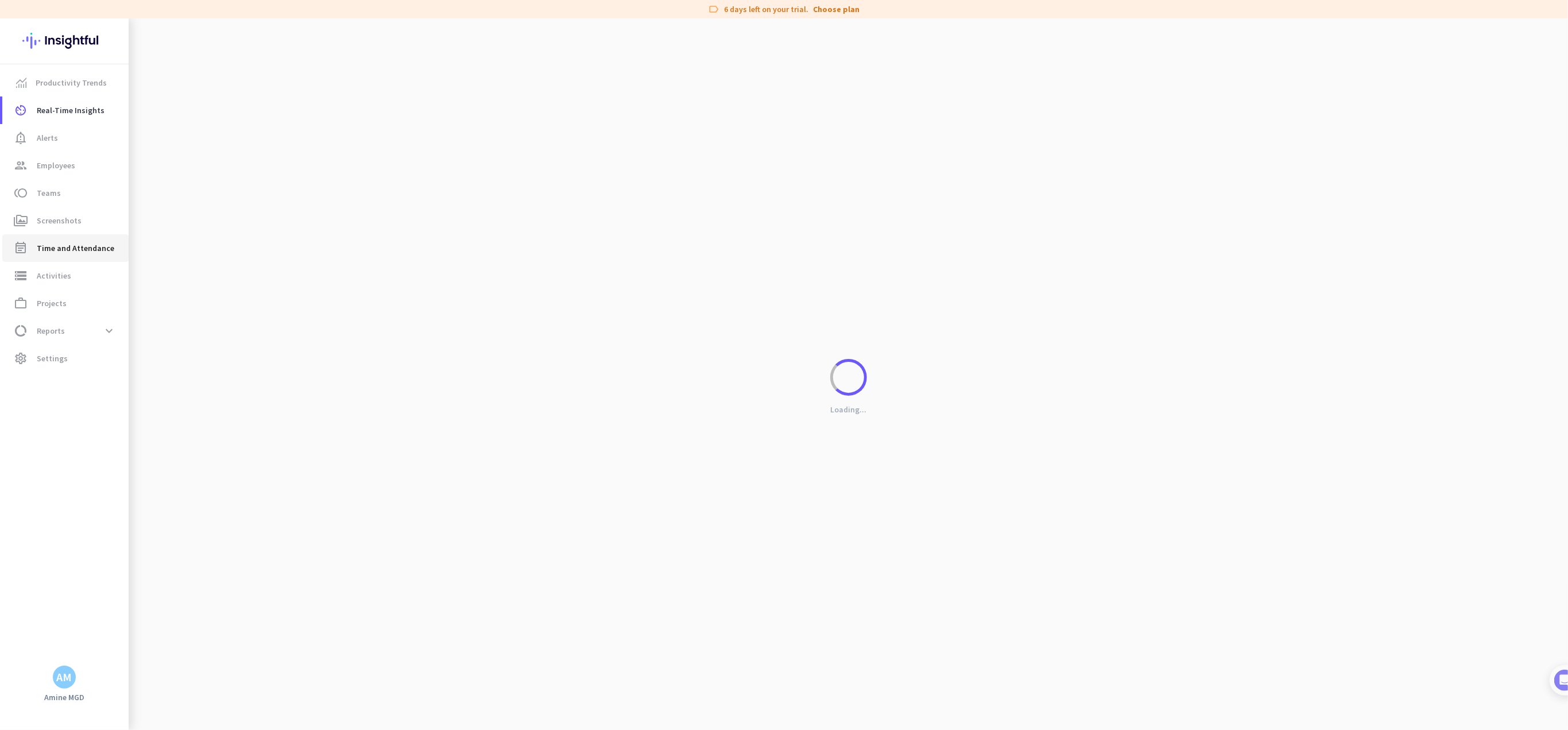
click at [69, 258] on link "event_note Time and Attendance" at bounding box center [66, 248] width 127 height 27
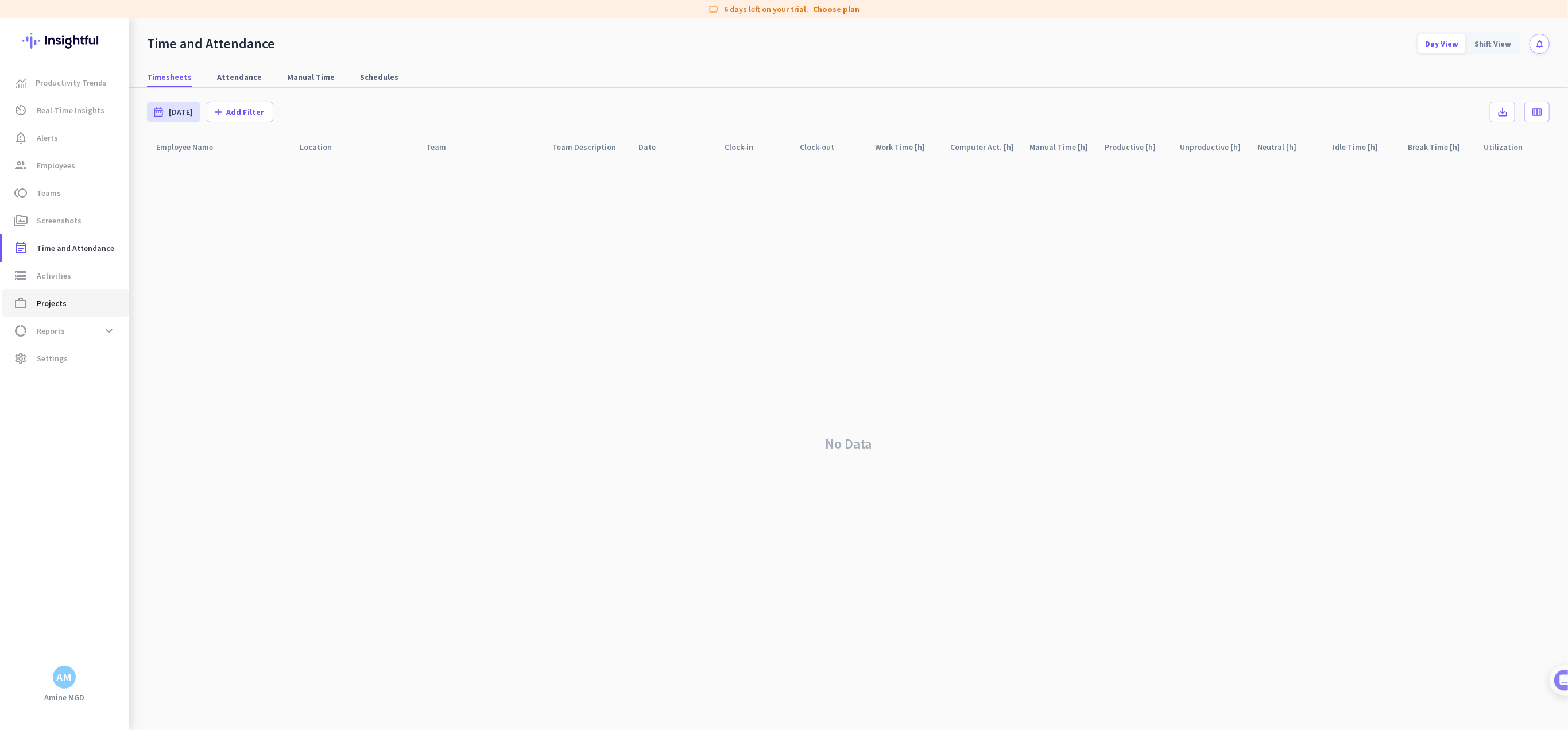
click at [51, 304] on span "Projects" at bounding box center [51, 303] width 30 height 14
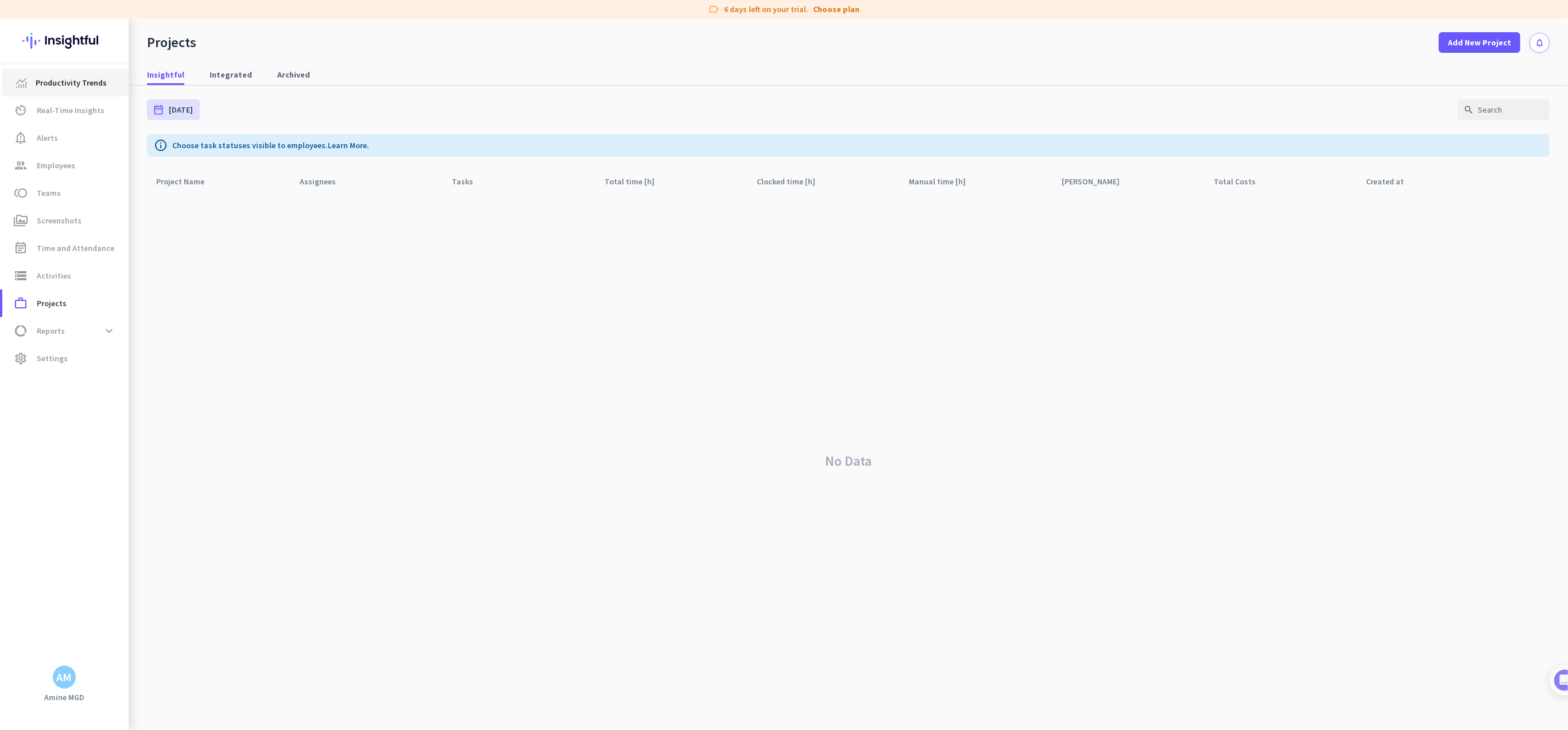
click at [54, 79] on span "Productivity Trends" at bounding box center [71, 83] width 71 height 14
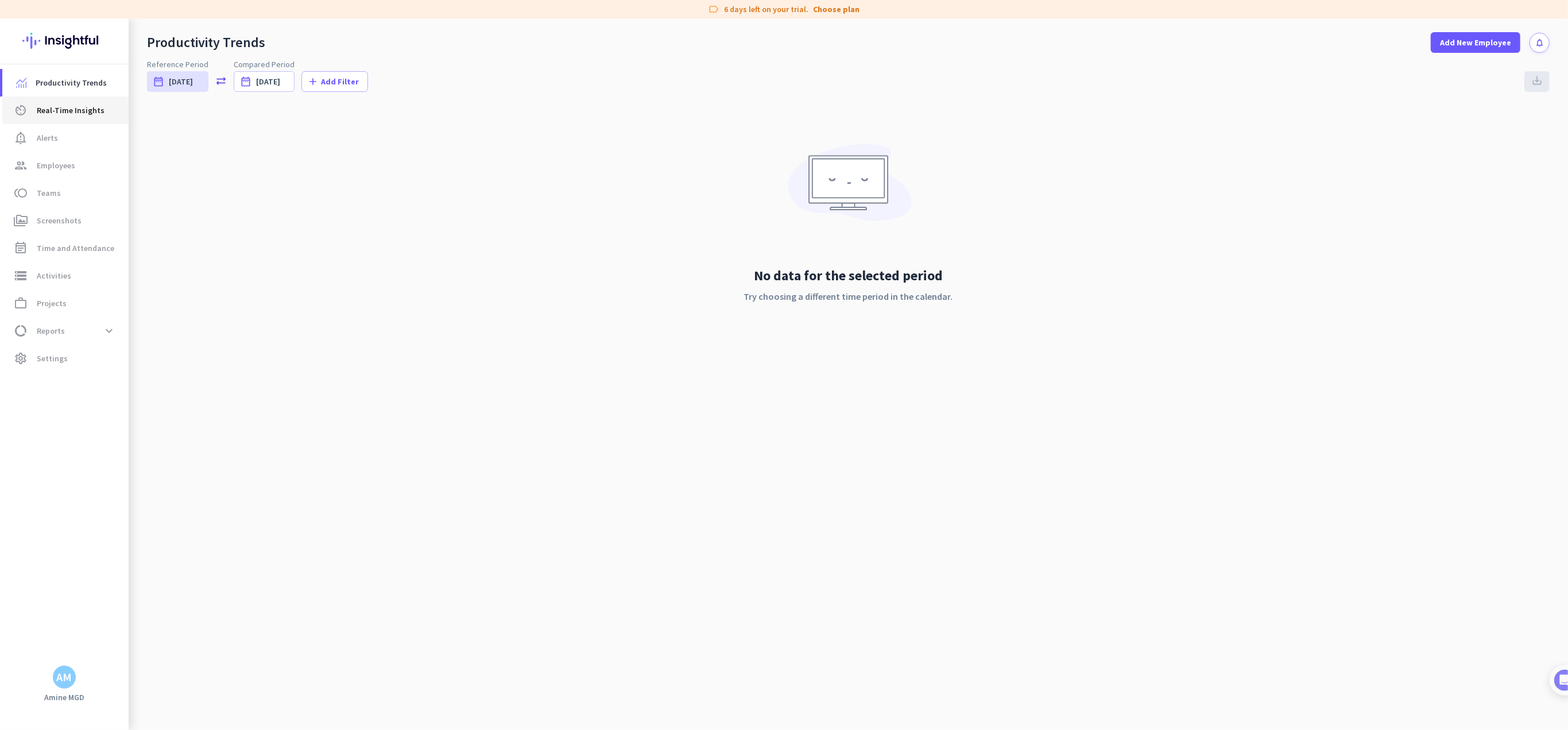
click at [47, 102] on link "av_timer Real-Time Insights" at bounding box center [66, 110] width 127 height 27
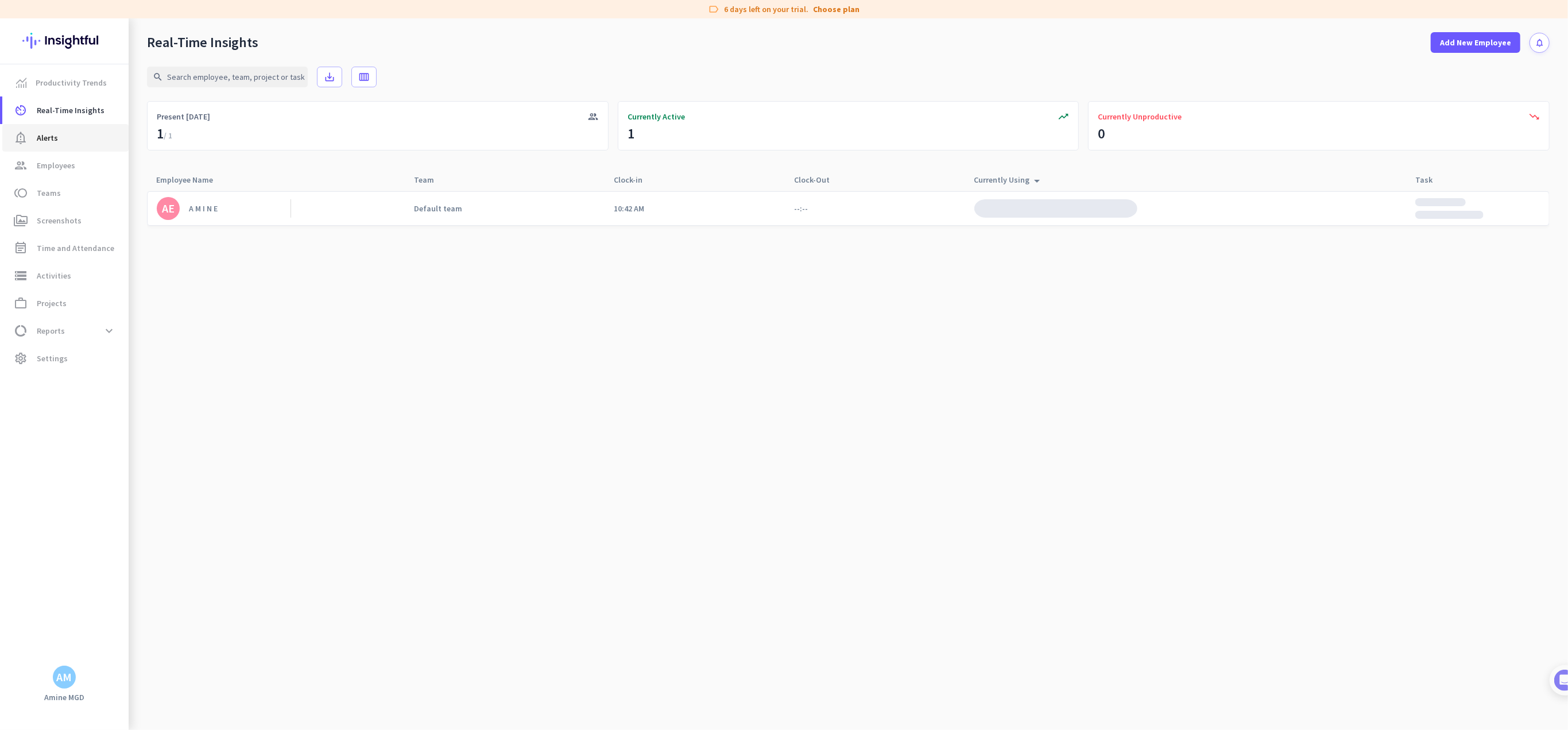
click at [43, 132] on span "Alerts" at bounding box center [47, 138] width 21 height 14
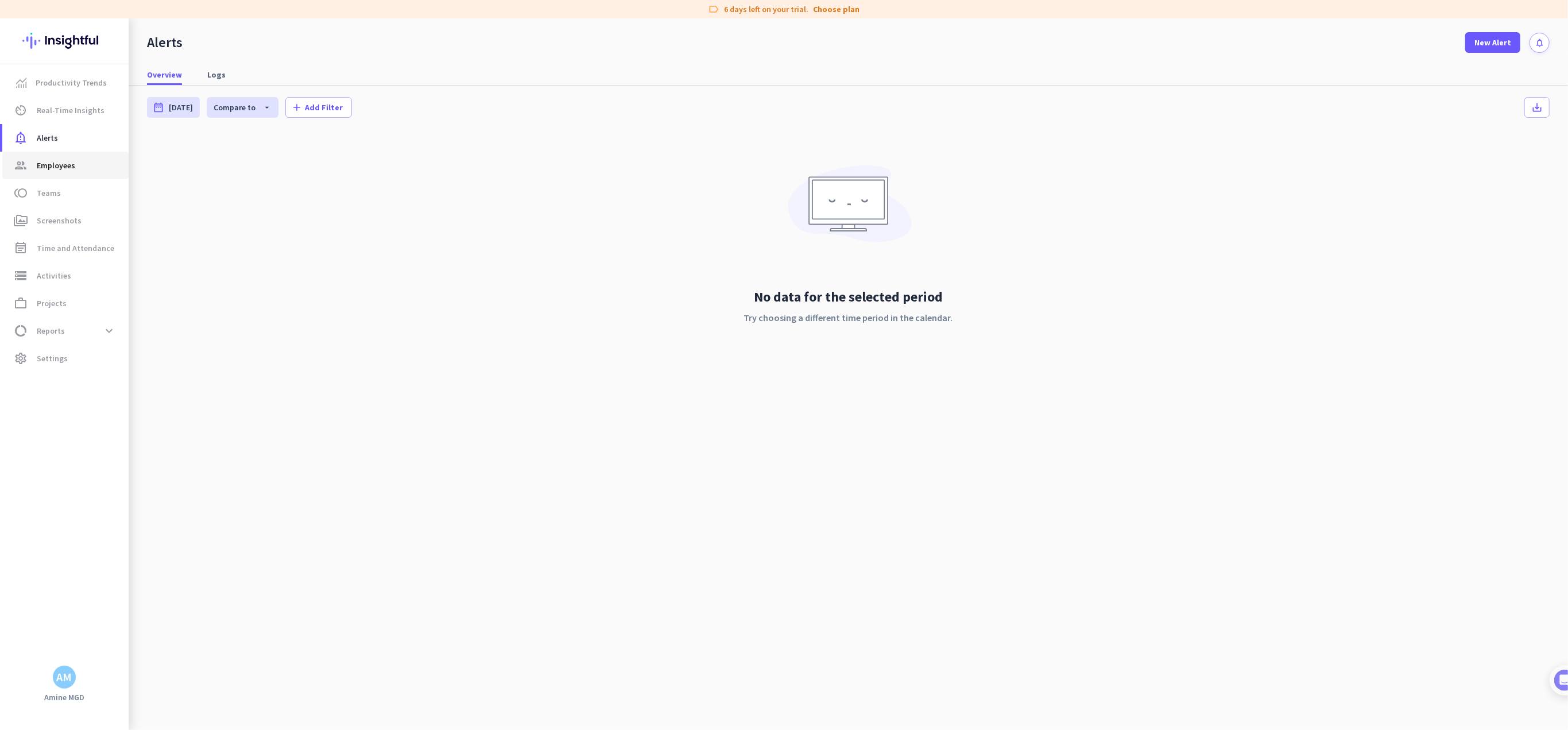
click at [40, 166] on span "Employees" at bounding box center [55, 165] width 38 height 14
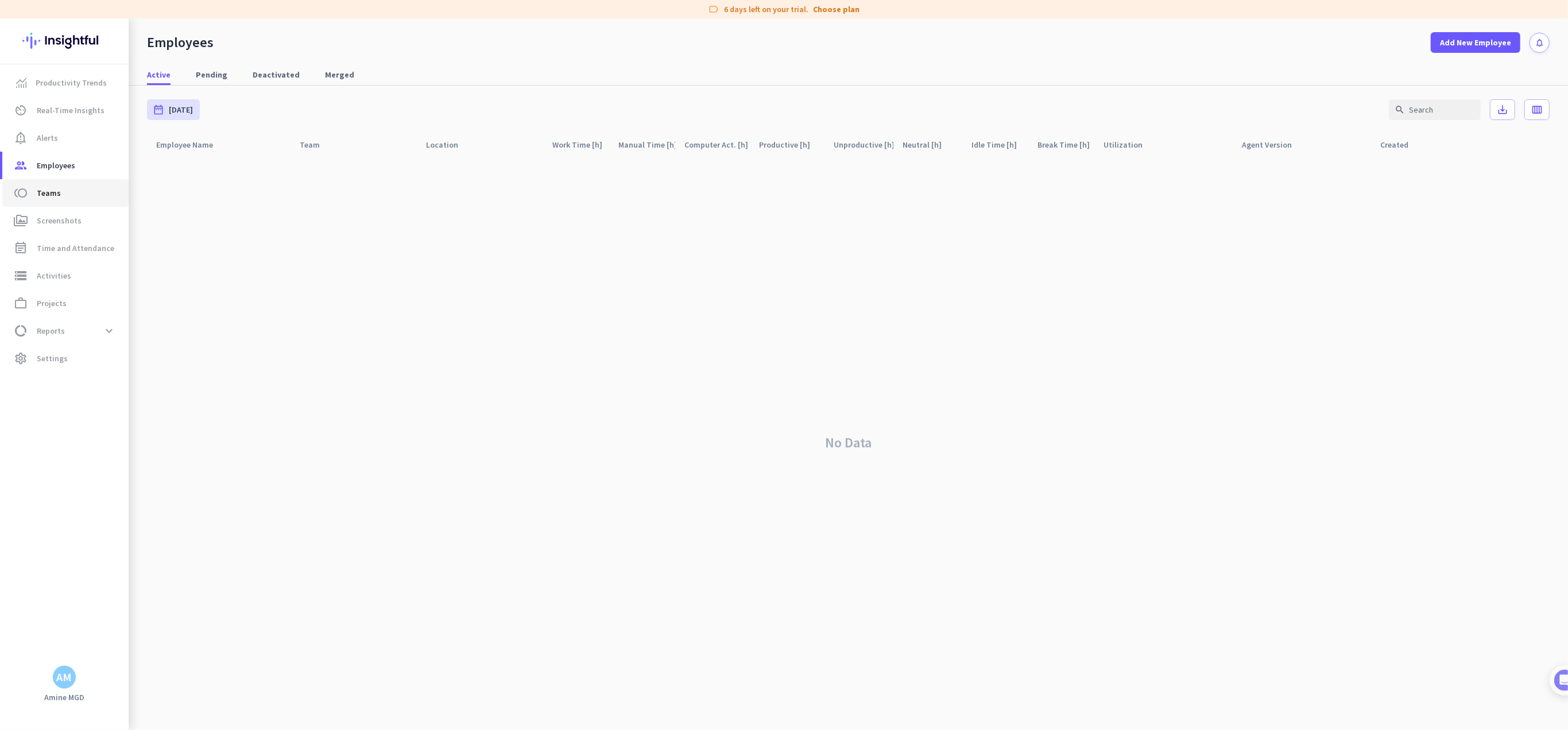
click at [41, 197] on span "Teams" at bounding box center [49, 193] width 24 height 14
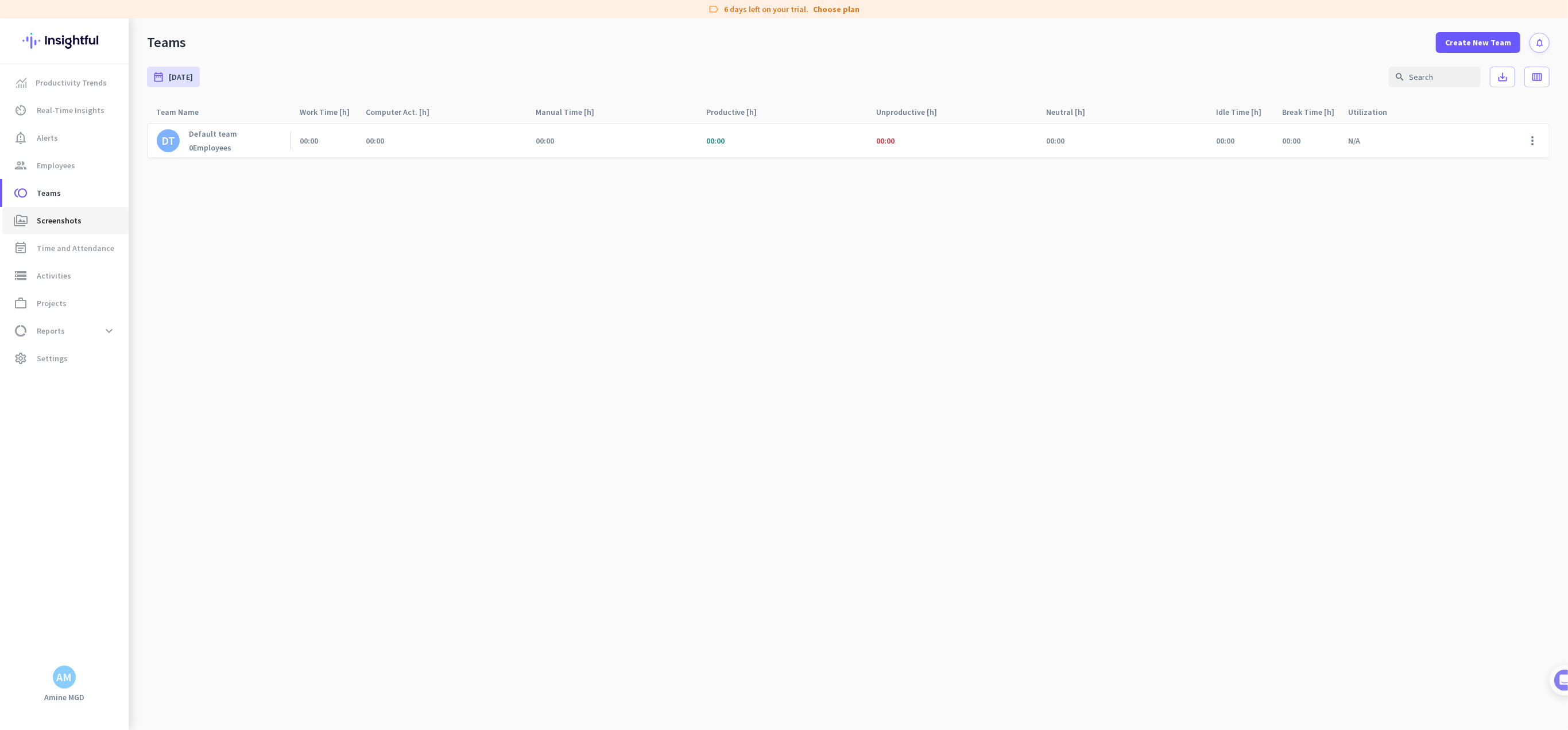
click at [39, 217] on span "Screenshots" at bounding box center [59, 220] width 45 height 14
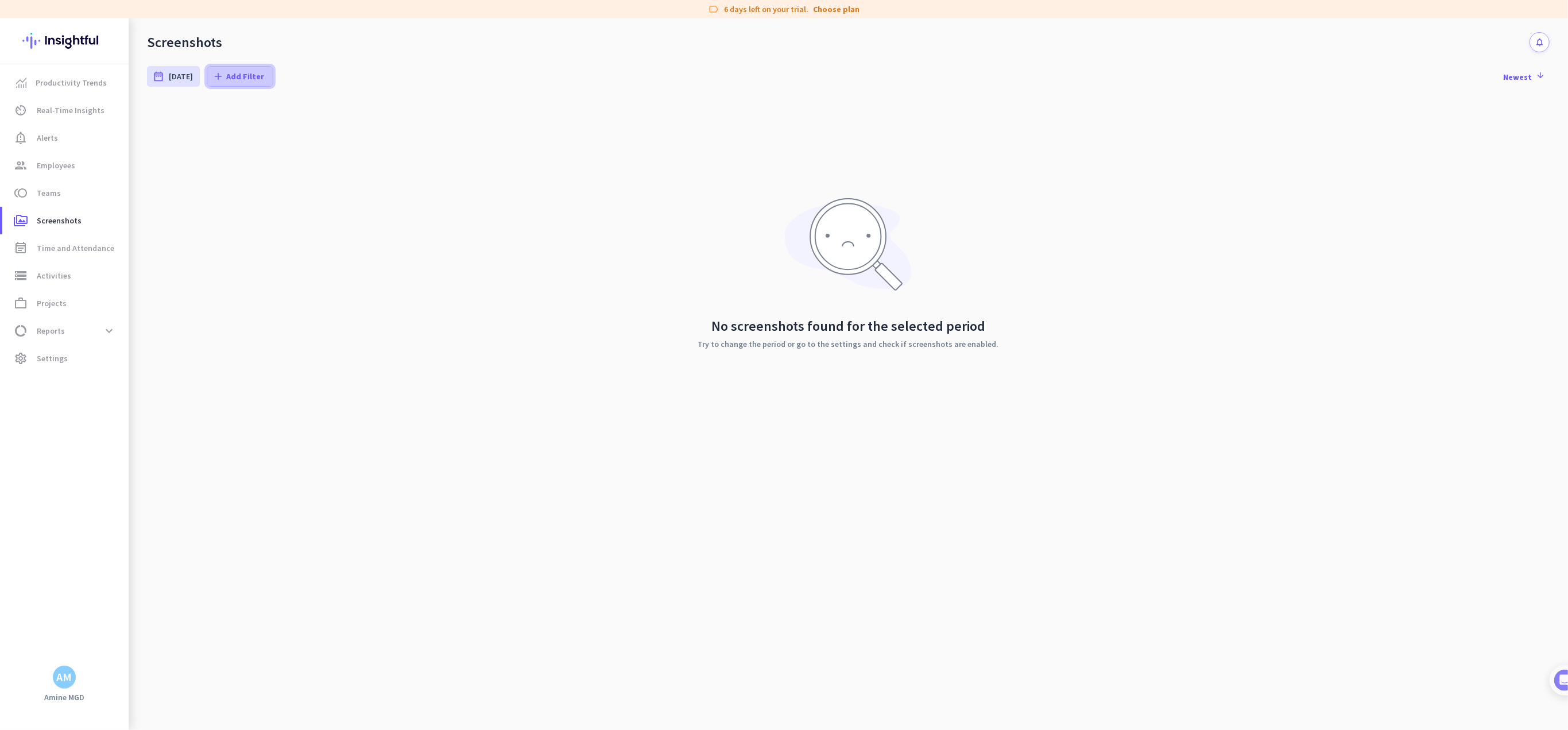
click at [248, 75] on span "Add Filter" at bounding box center [245, 76] width 38 height 12
click at [225, 122] on span "Employees" at bounding box center [259, 123] width 94 height 12
click at [209, 156] on app-entity-picker-checkbox-item "done AE A M I N E" at bounding box center [276, 152] width 146 height 23
click at [210, 152] on app-entity-picker-checkbox-item "done AE A M I N E" at bounding box center [276, 152] width 146 height 23
click at [214, 150] on div "done" at bounding box center [217, 152] width 10 height 10
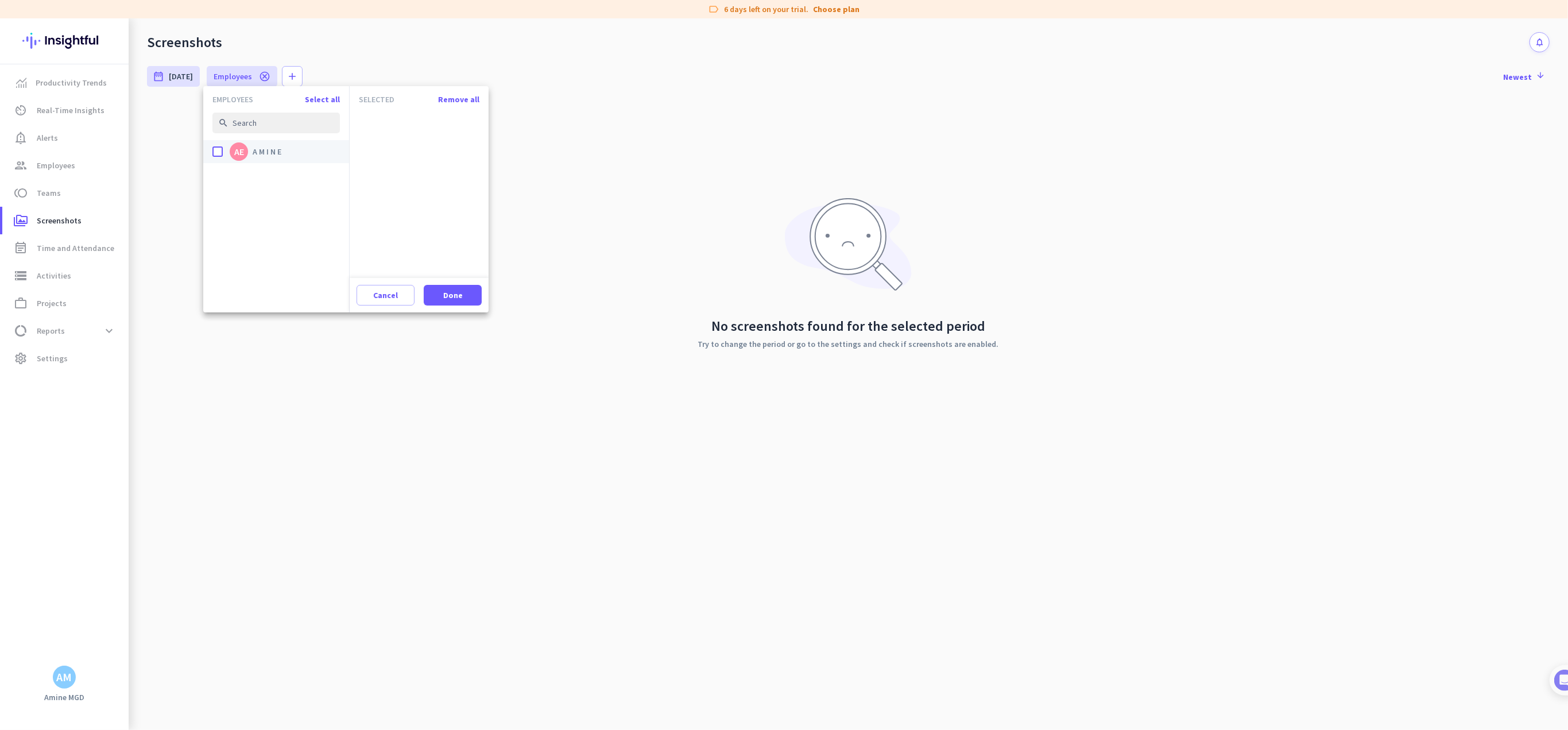
click at [0, 0] on input "done AE A M I N E" at bounding box center [0, 0] width 0 height 0
click at [442, 297] on span at bounding box center [452, 295] width 58 height 27
click at [395, 262] on div "No screenshots found for the selected period Try to change the period or go to …" at bounding box center [848, 273] width 1402 height 345
click at [84, 311] on link "work_outline Projects" at bounding box center [66, 303] width 127 height 27
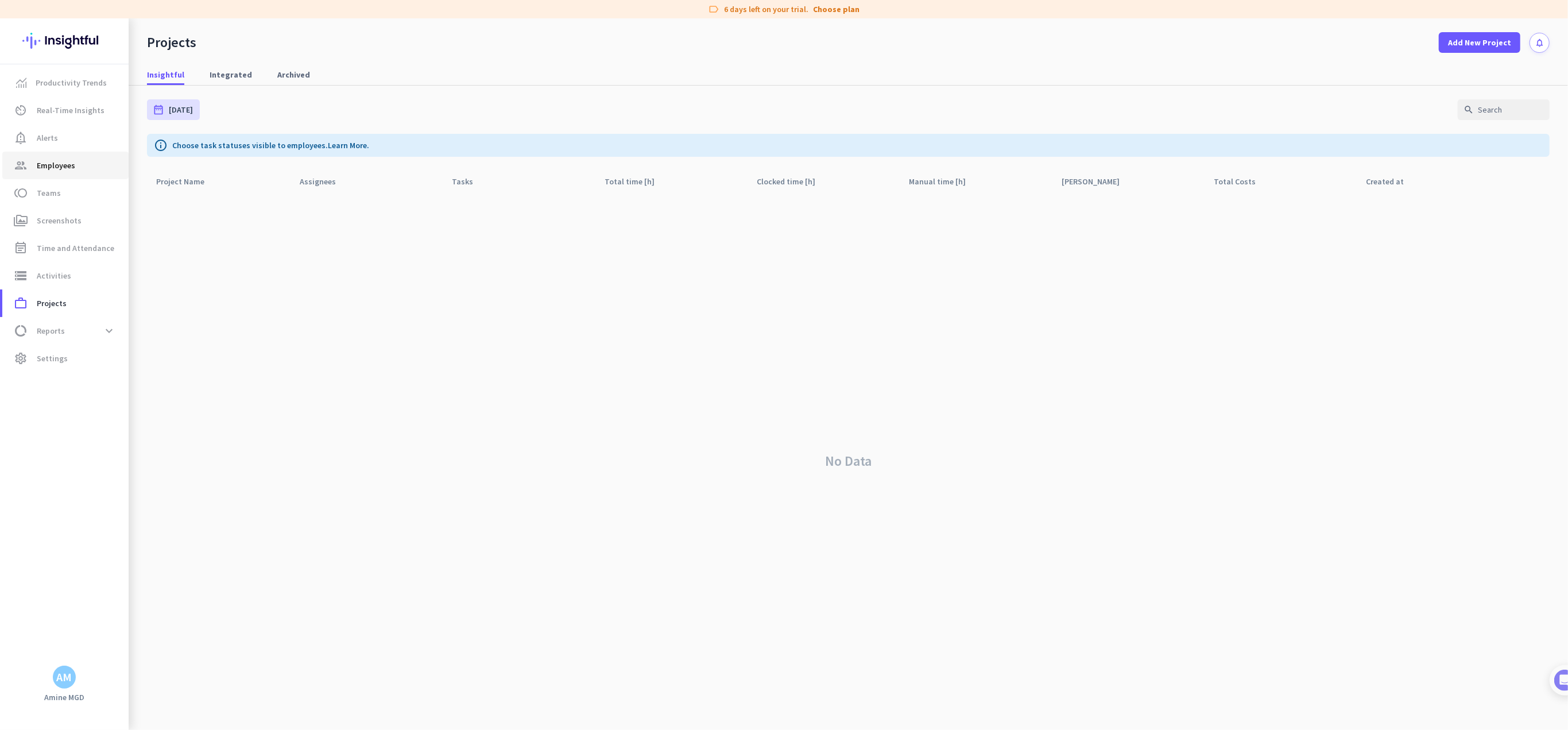
click at [66, 156] on link "group Employees" at bounding box center [66, 165] width 127 height 27
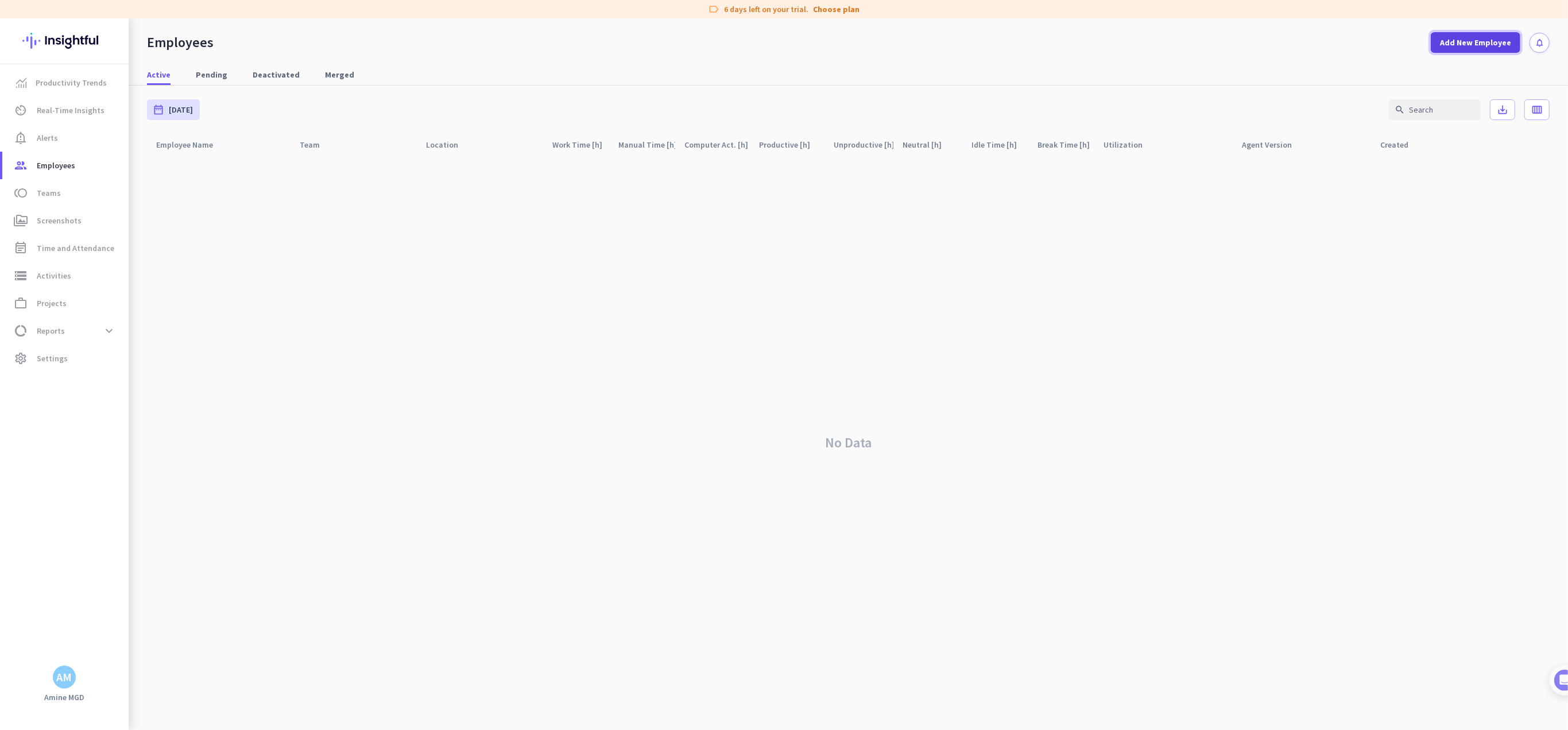
click at [782, 52] on span at bounding box center [1475, 42] width 89 height 27
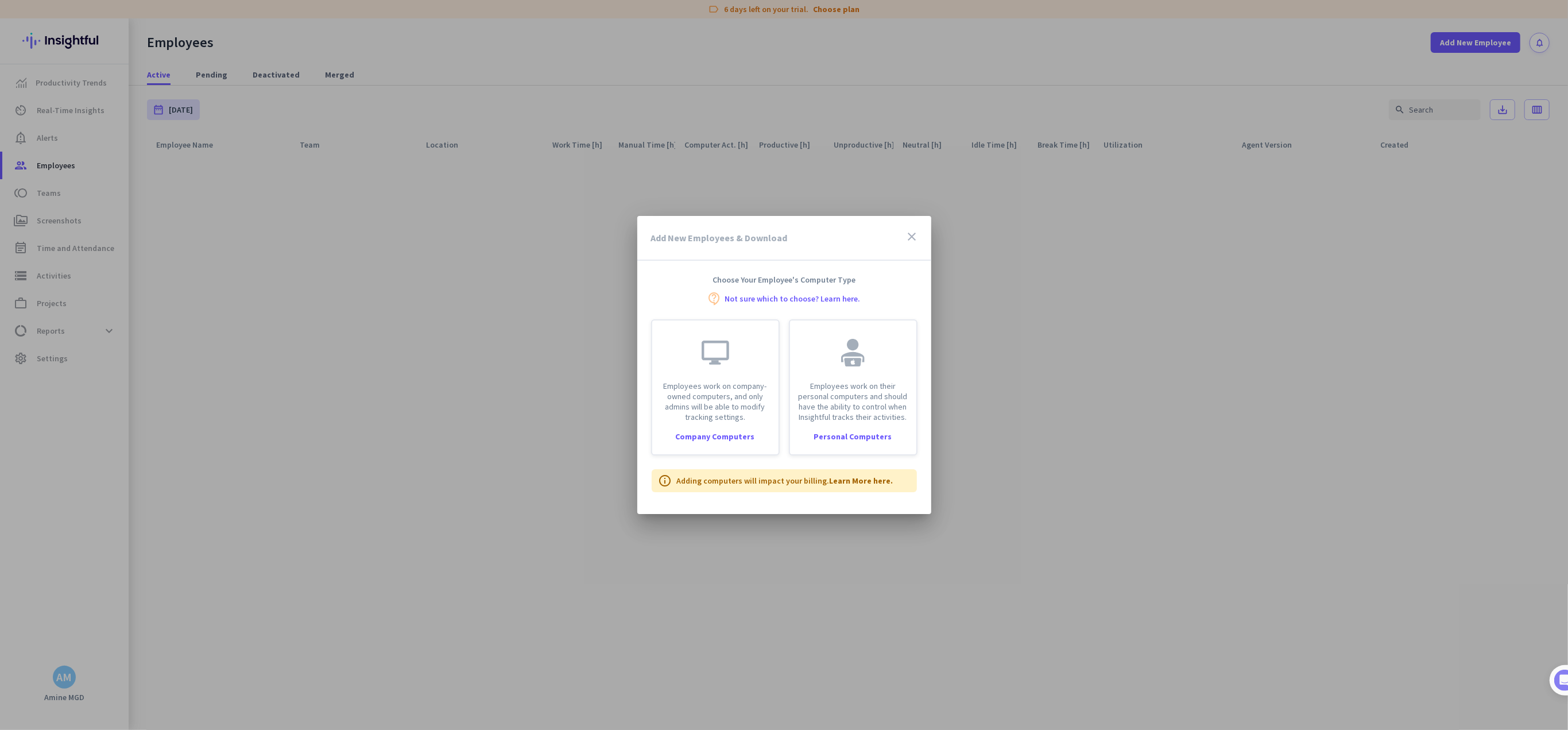
click at [782, 231] on icon "close" at bounding box center [912, 236] width 14 height 14
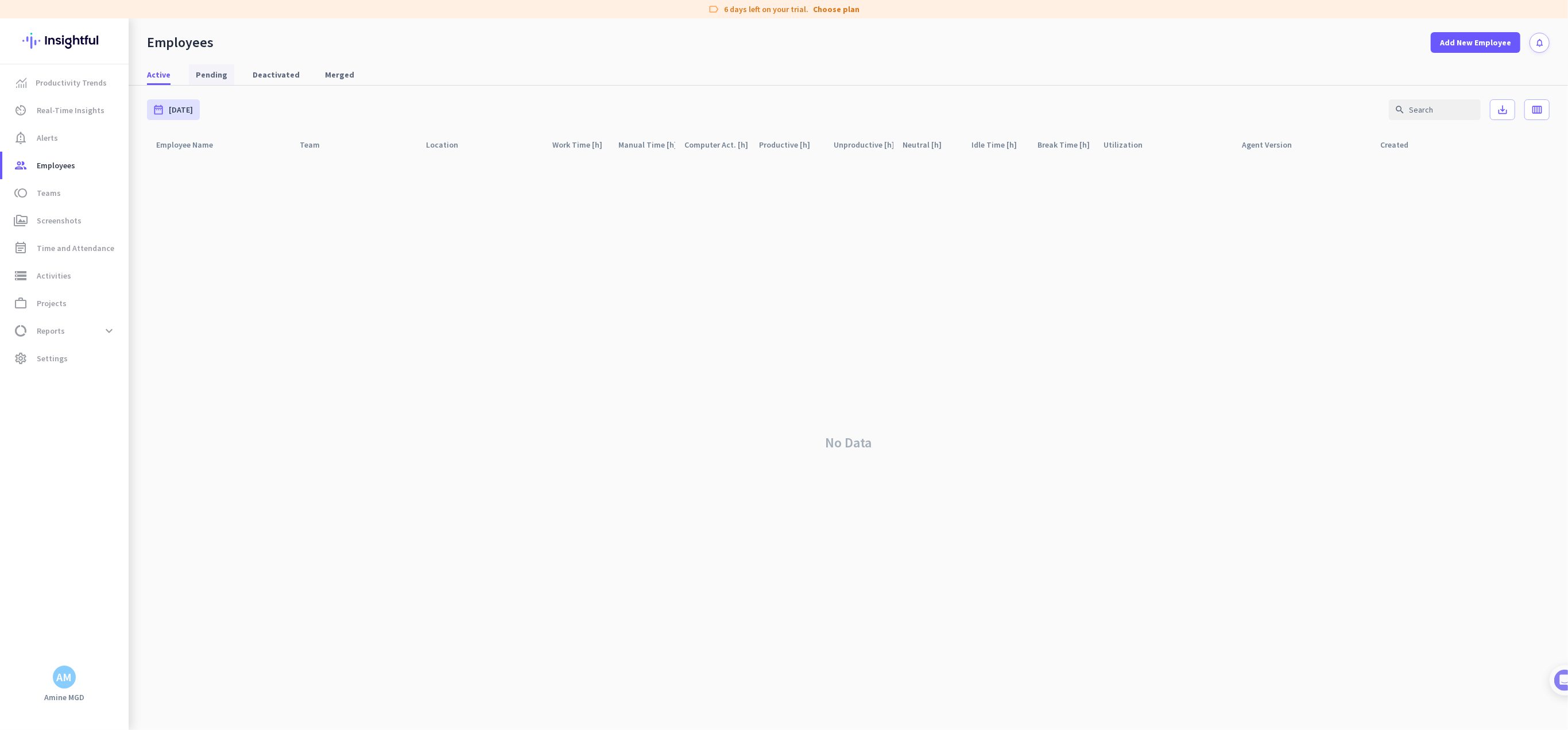
click at [203, 65] on span "Pending" at bounding box center [212, 75] width 32 height 21
click at [262, 72] on span "Deactivated" at bounding box center [276, 74] width 47 height 12
click at [338, 66] on span "Merged" at bounding box center [340, 75] width 29 height 21
click at [205, 68] on span "Pending" at bounding box center [212, 75] width 32 height 21
click at [175, 72] on div "Active Pending Deactivated Merged" at bounding box center [848, 75] width 1440 height 21
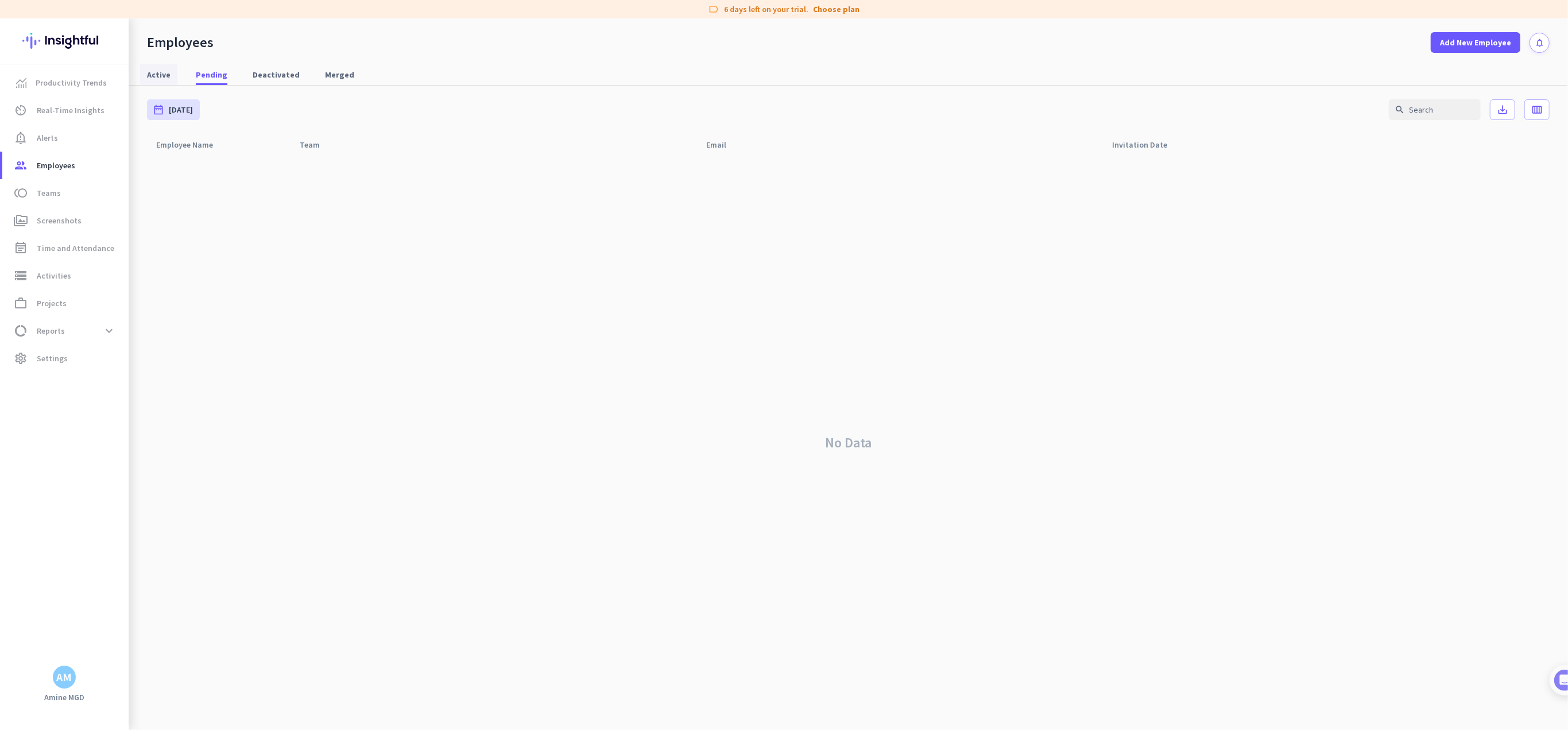
click at [162, 74] on span "Active" at bounding box center [158, 74] width 24 height 12
click at [64, 204] on link "toll Teams" at bounding box center [66, 192] width 127 height 27
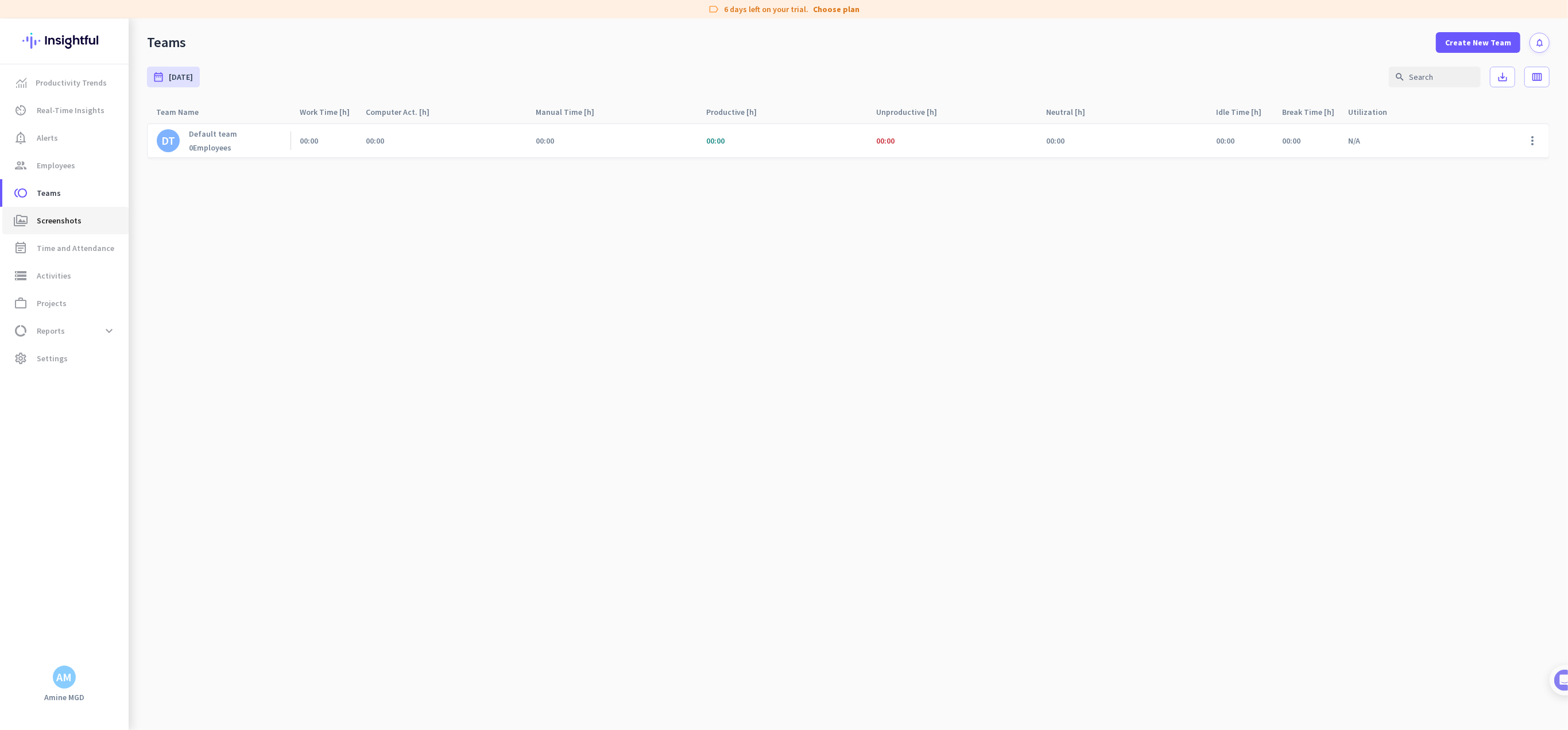
click at [52, 224] on span "Screenshots" at bounding box center [59, 220] width 45 height 14
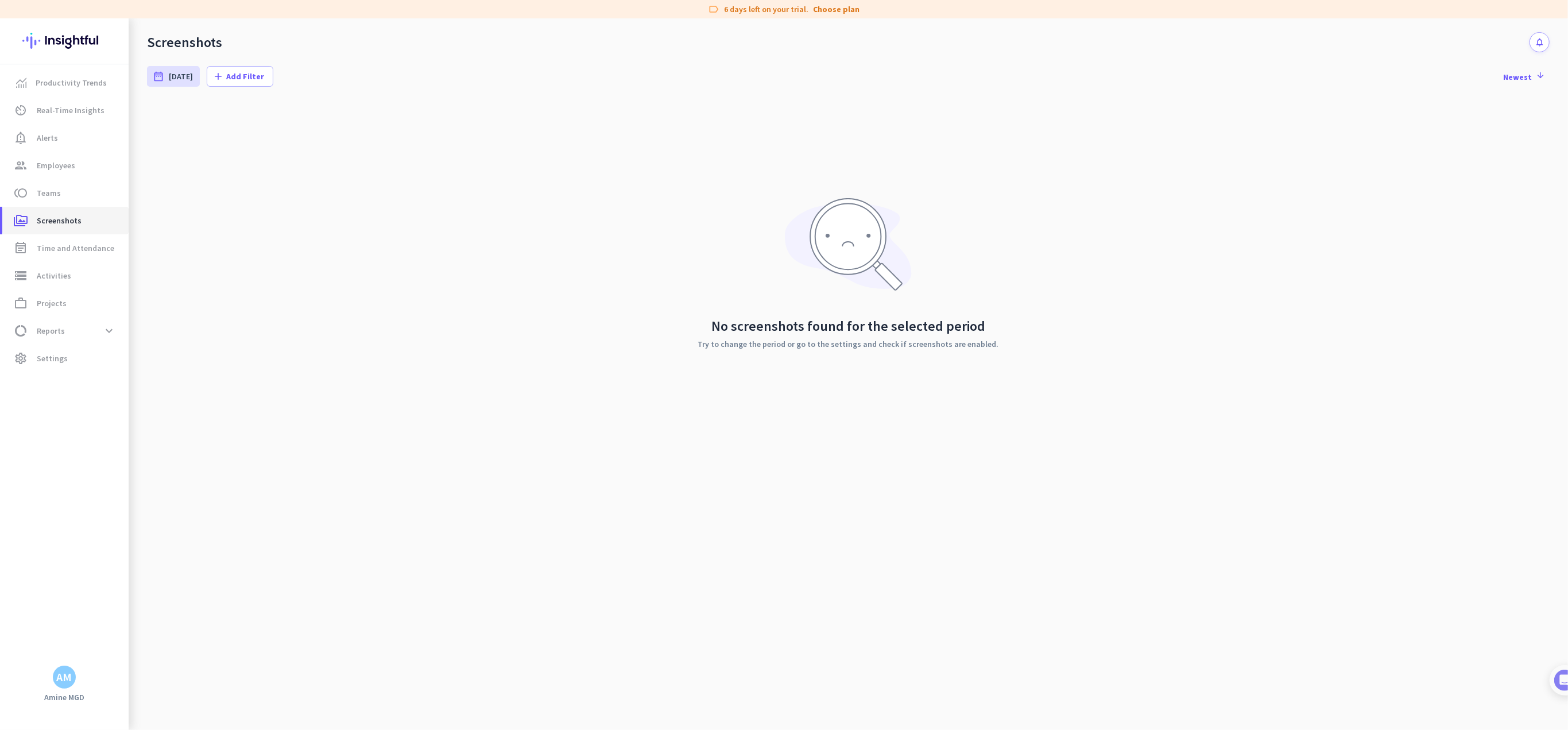
click at [52, 233] on link "perm_media Screenshots" at bounding box center [66, 220] width 127 height 27
click at [52, 245] on span "Time and Attendance" at bounding box center [75, 248] width 77 height 14
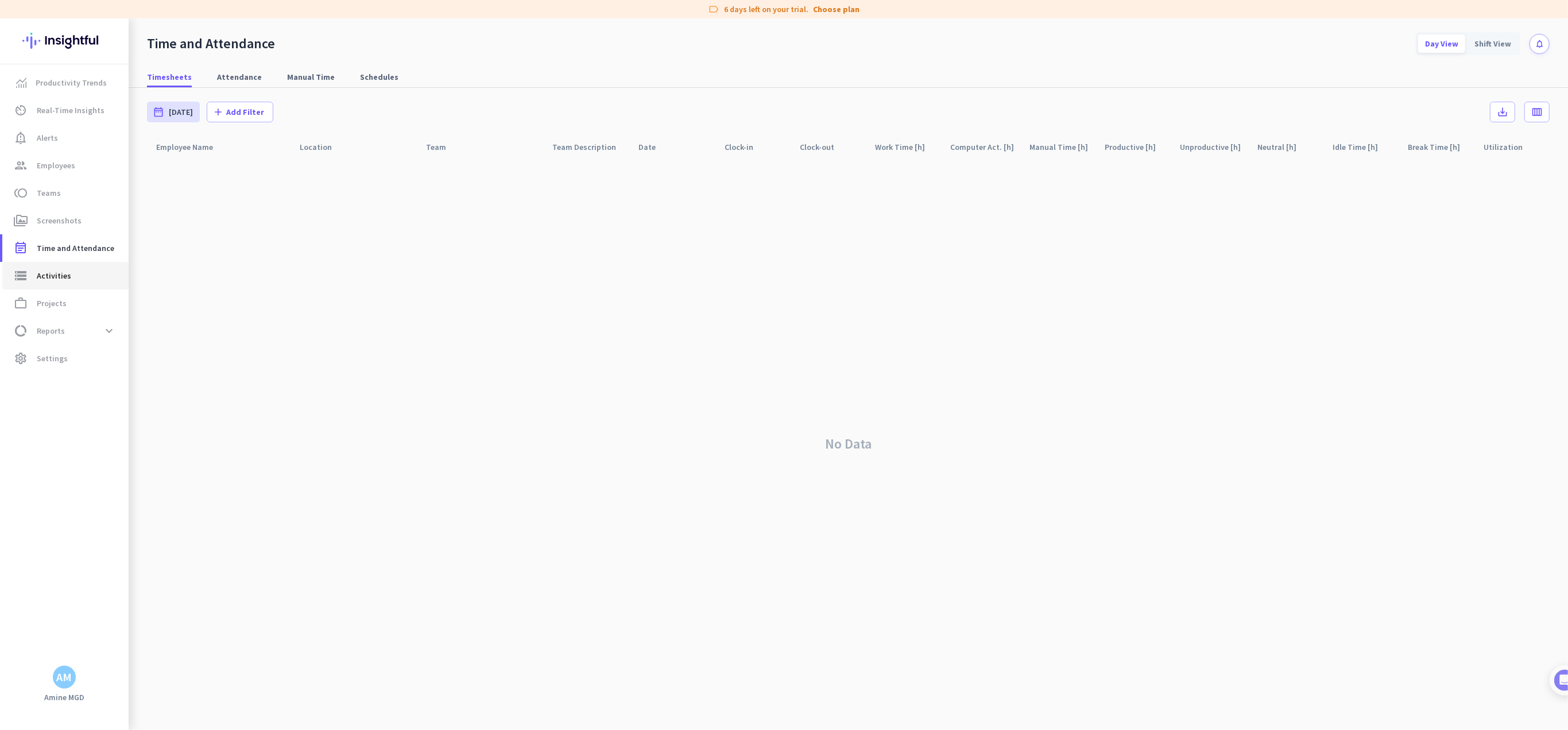
click at [48, 284] on link "storage Activities" at bounding box center [66, 275] width 127 height 27
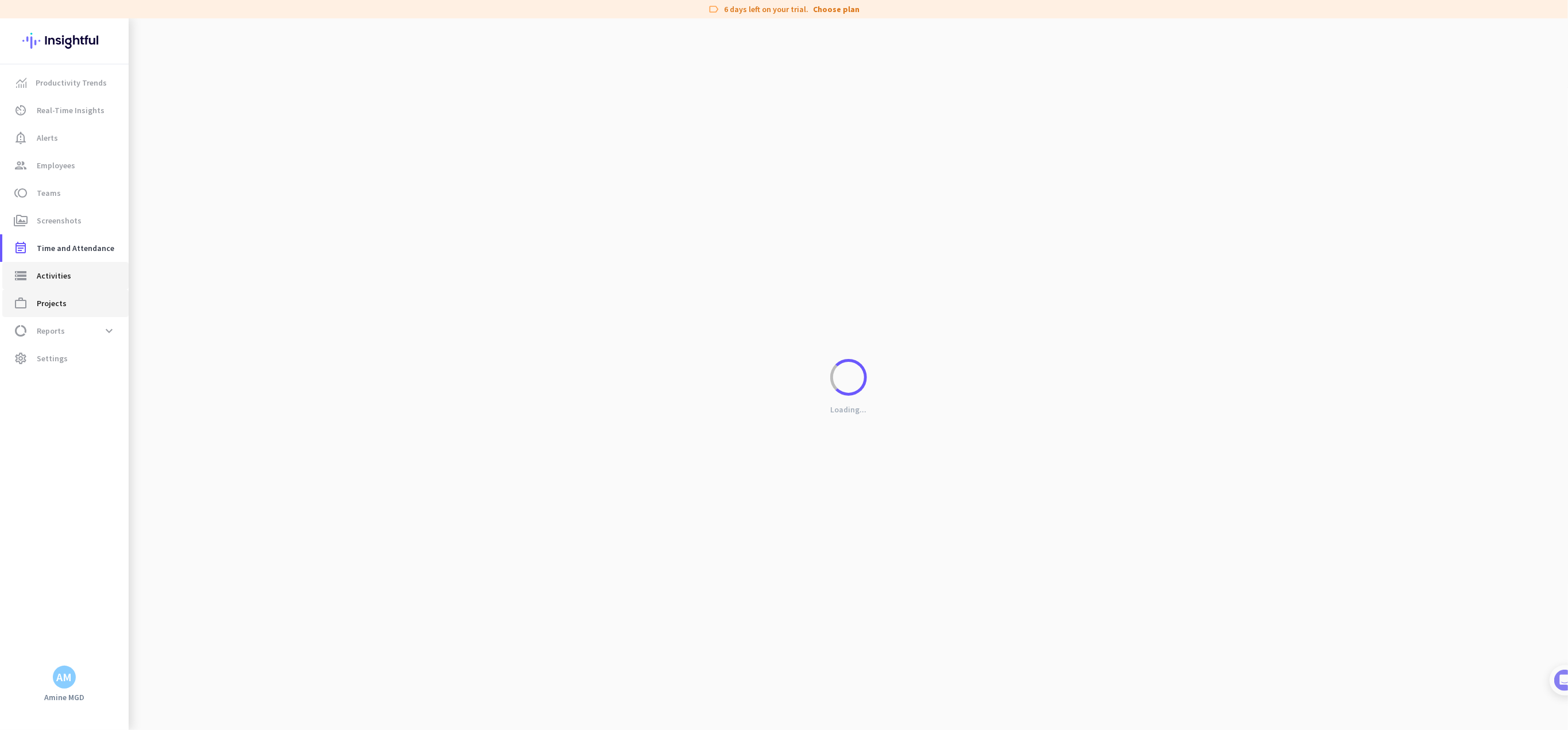
type input "[DATE]"
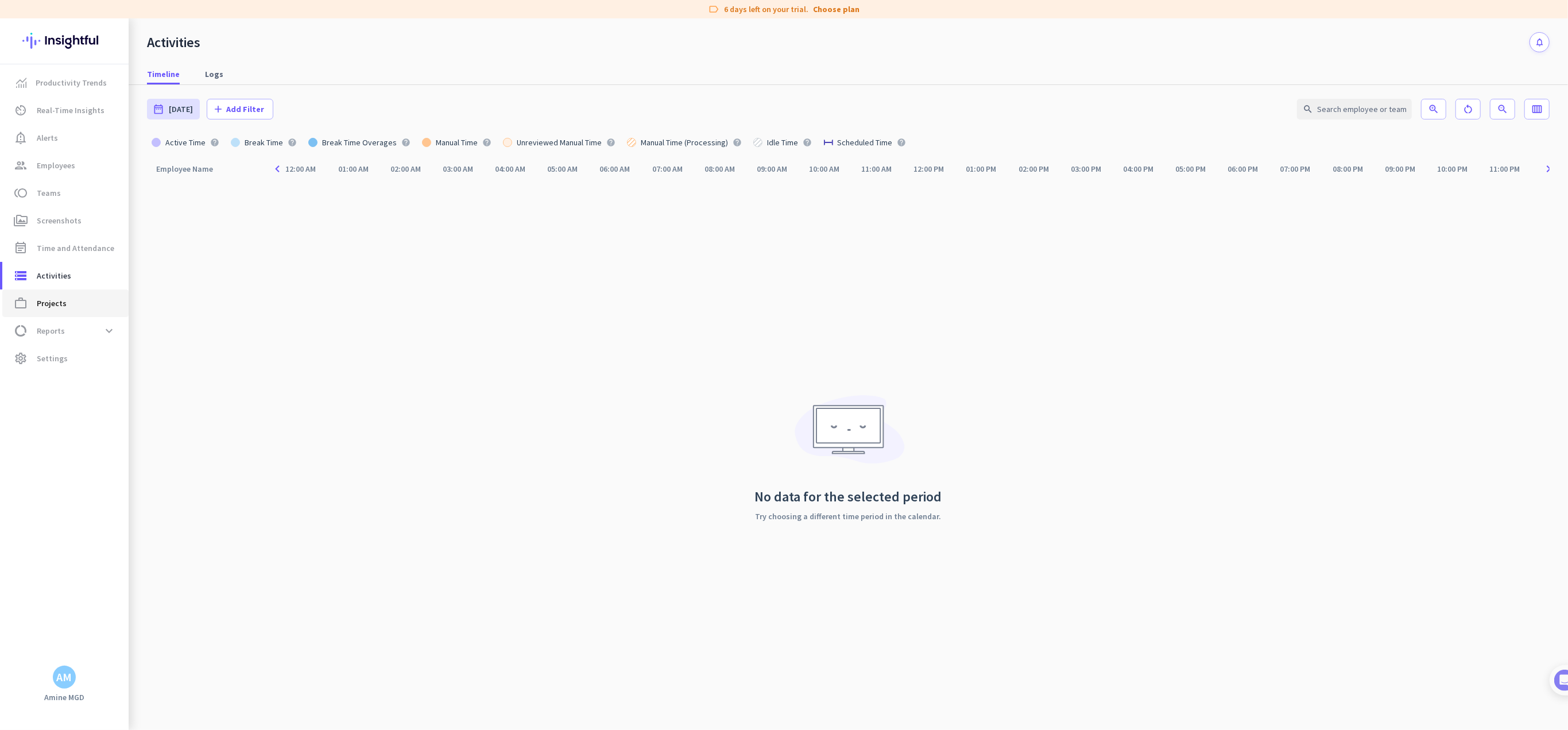
click at [46, 307] on span "Projects" at bounding box center [51, 303] width 30 height 14
type input "[DATE] - [DATE]"
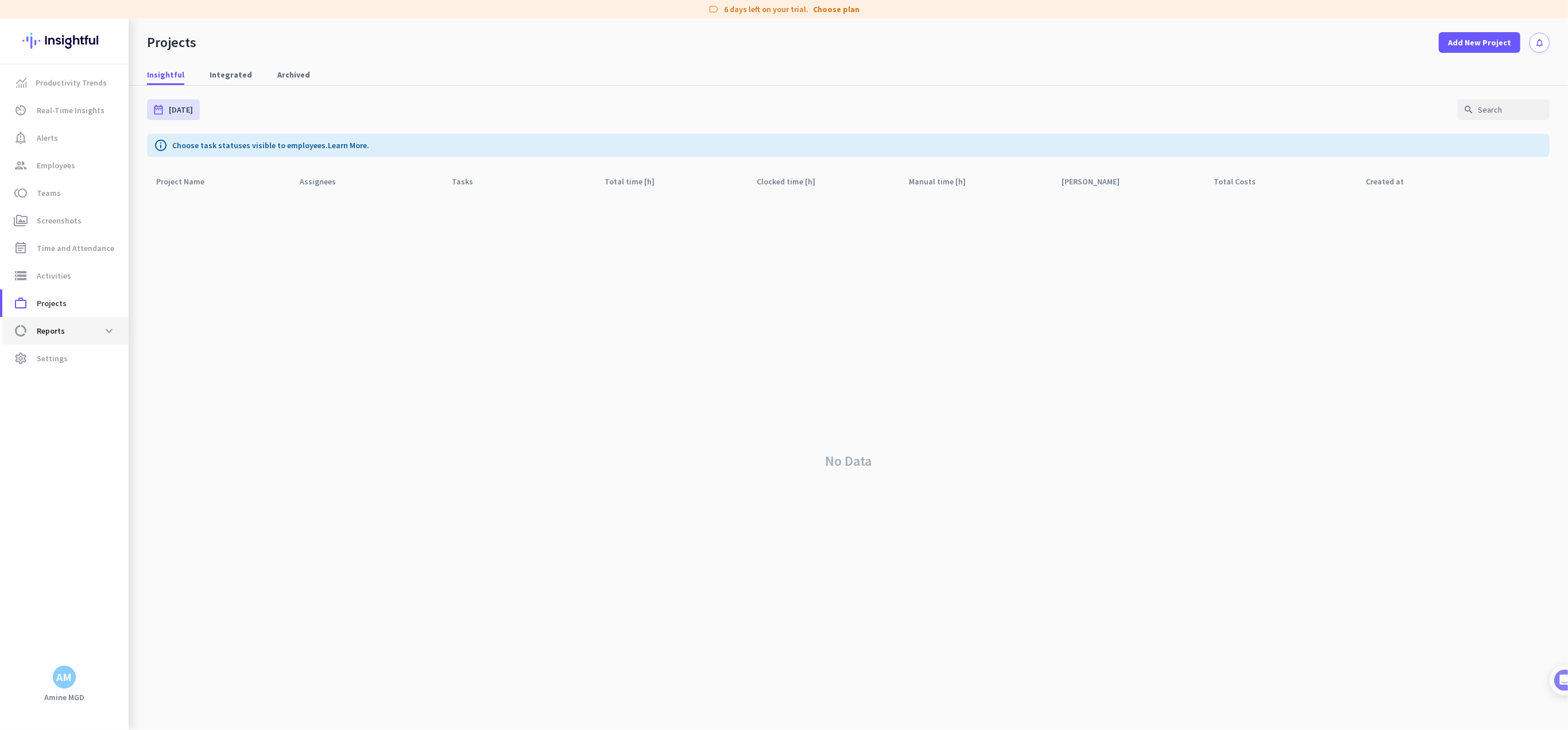
click at [43, 330] on span "Reports" at bounding box center [51, 331] width 28 height 14
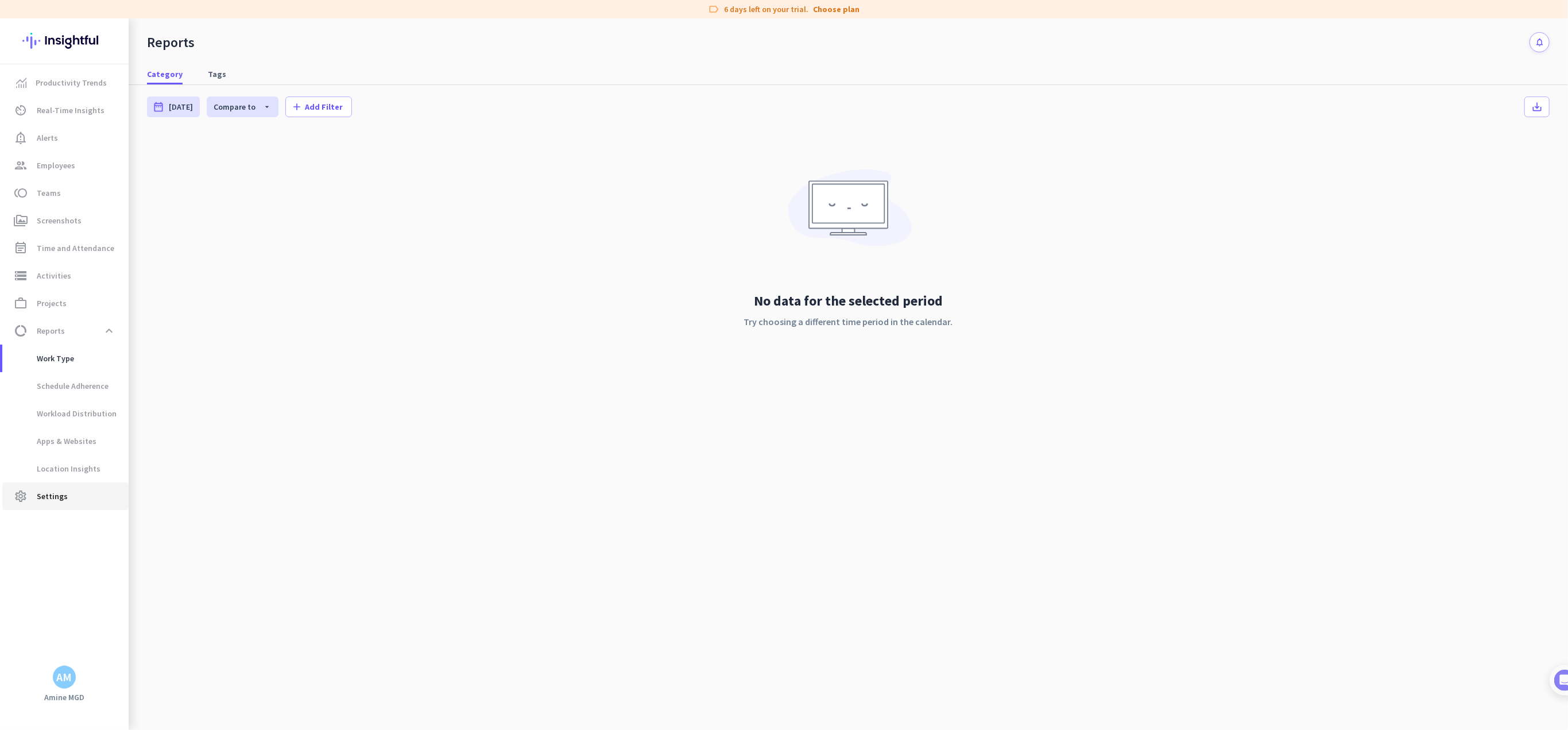
click at [52, 485] on link "settings Settings" at bounding box center [66, 496] width 127 height 27
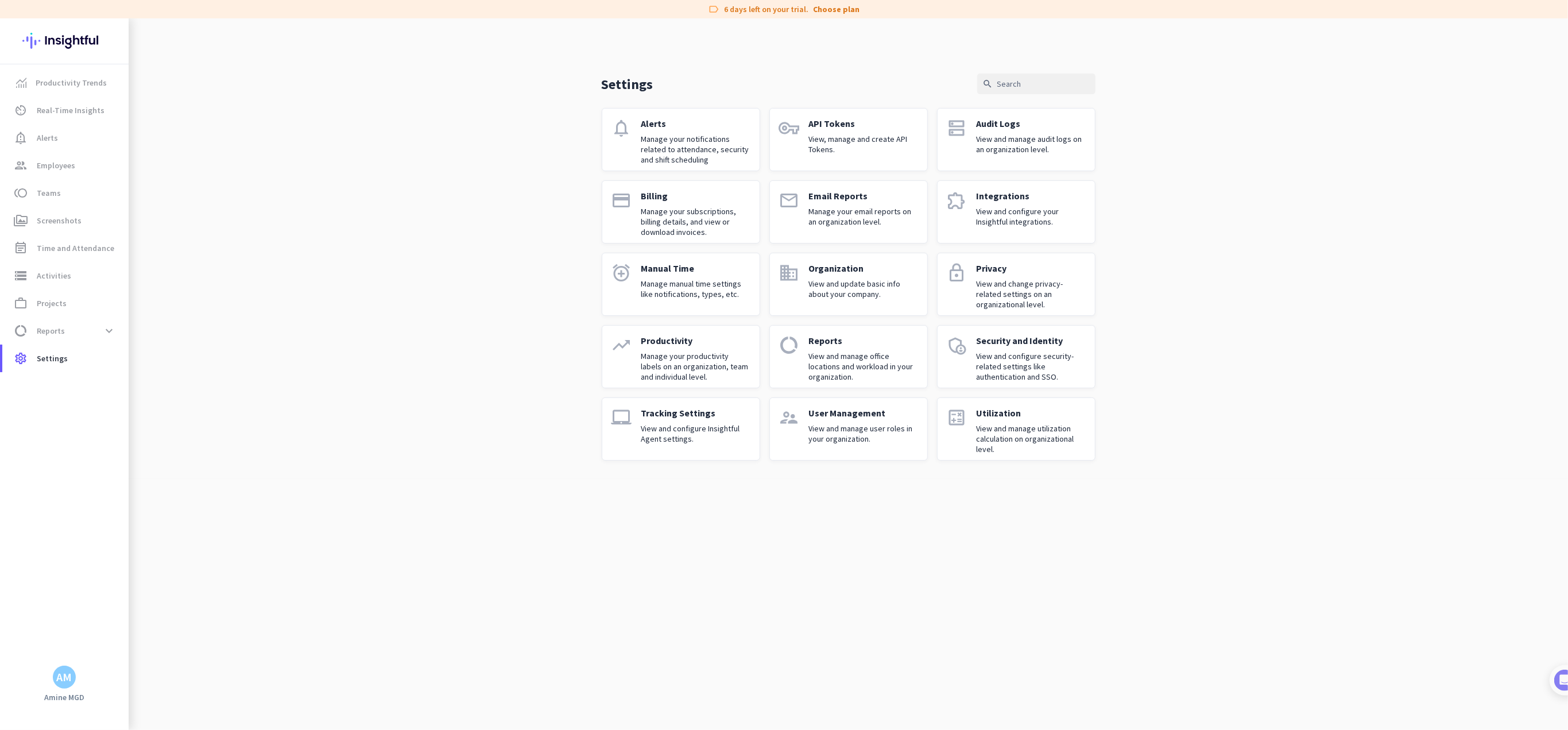
click at [639, 433] on link "laptop_mac Tracking Settings View and configure Insightful Agent settings." at bounding box center [681, 429] width 158 height 63
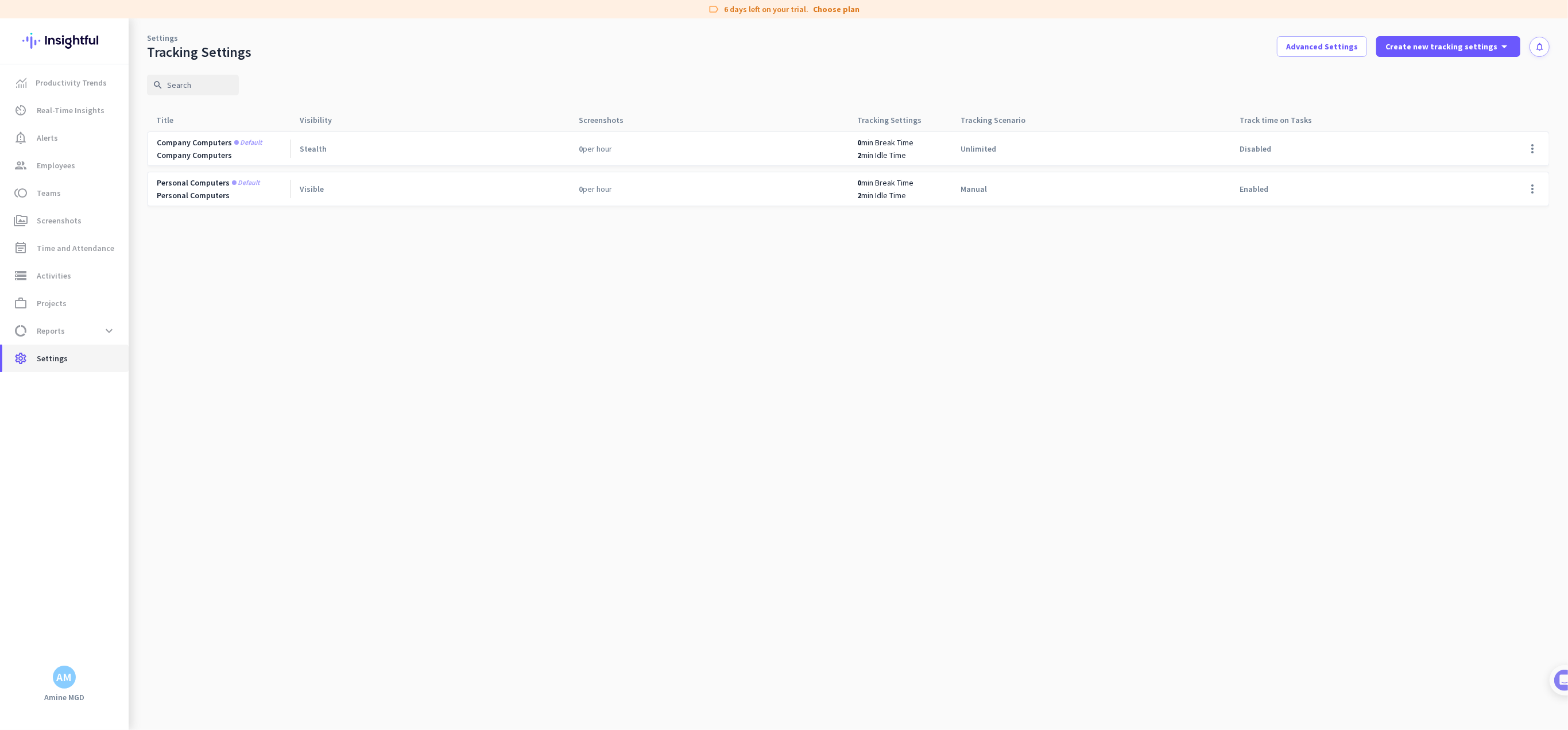
click at [53, 363] on span "Settings" at bounding box center [52, 358] width 31 height 14
